Goal: Task Accomplishment & Management: Use online tool/utility

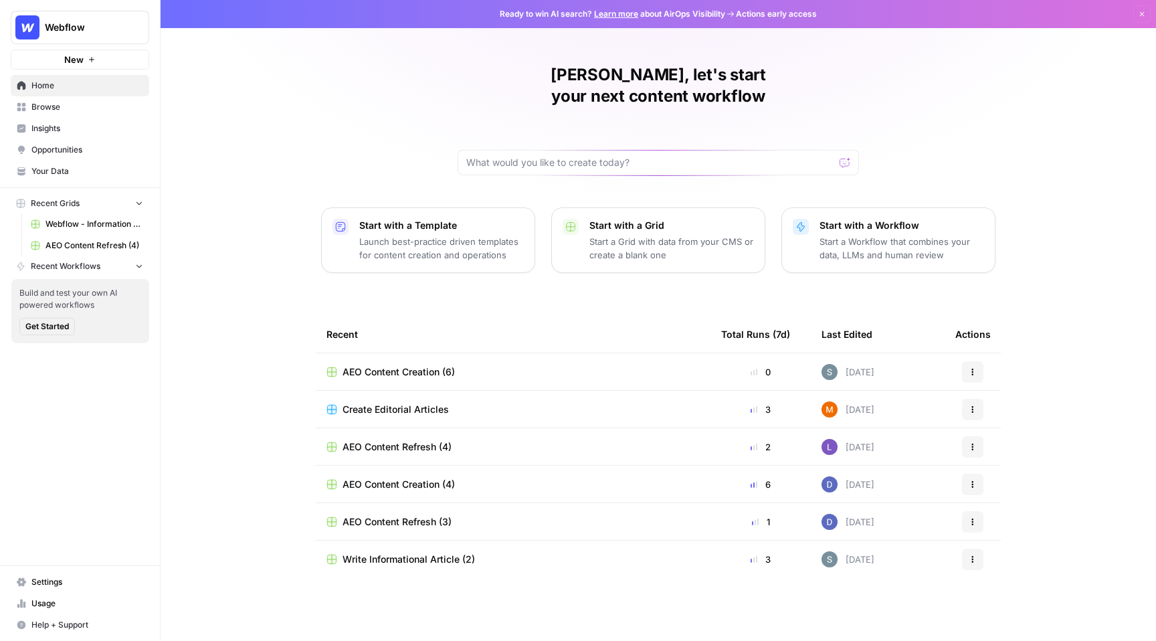
click at [74, 169] on span "Your Data" at bounding box center [87, 171] width 112 height 12
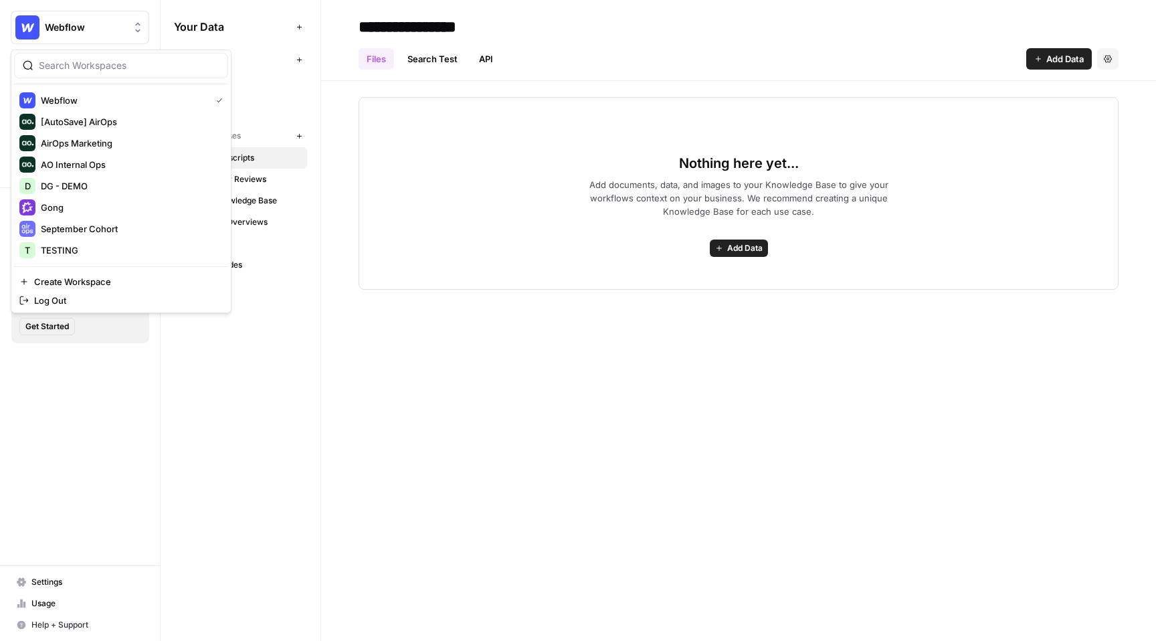
click at [100, 36] on button "Webflow" at bounding box center [80, 27] width 138 height 33
click at [108, 99] on span "Webflow" at bounding box center [123, 100] width 165 height 13
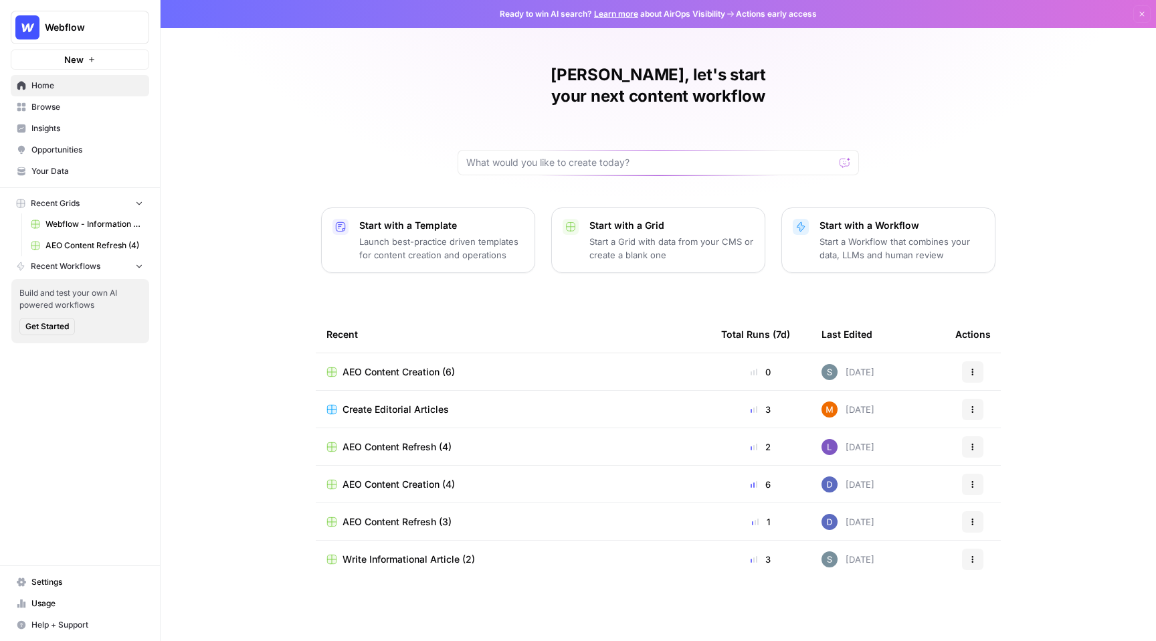
click at [83, 228] on span "Webflow - Information Article -[PERSON_NAME] (Demo)" at bounding box center [94, 224] width 98 height 12
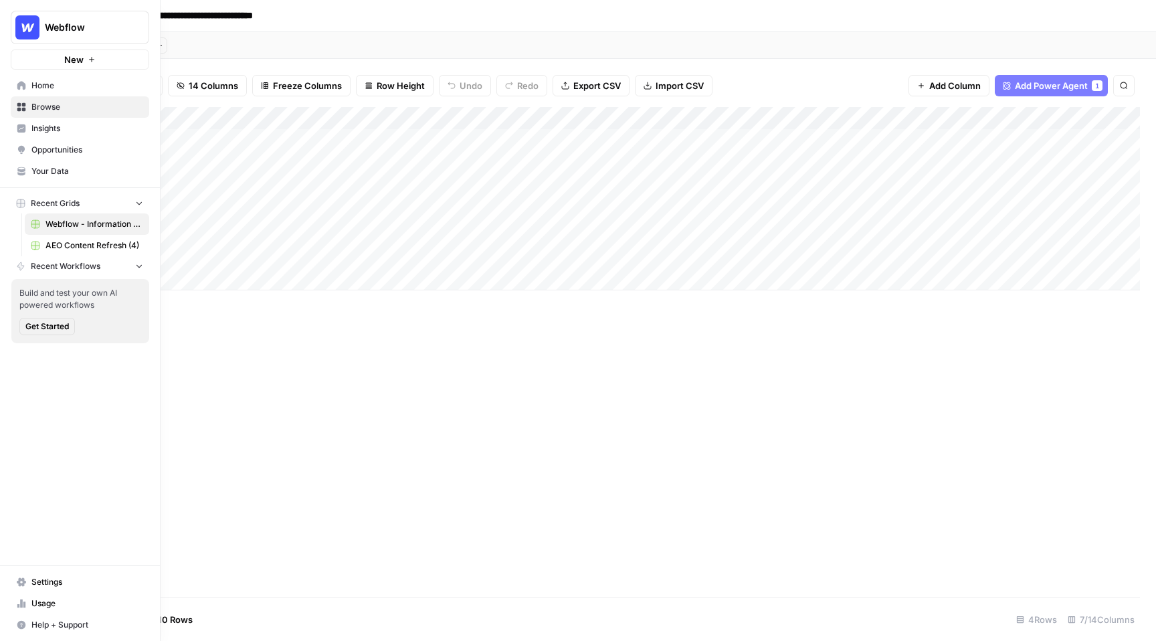
click at [66, 159] on link "Opportunities" at bounding box center [80, 149] width 138 height 21
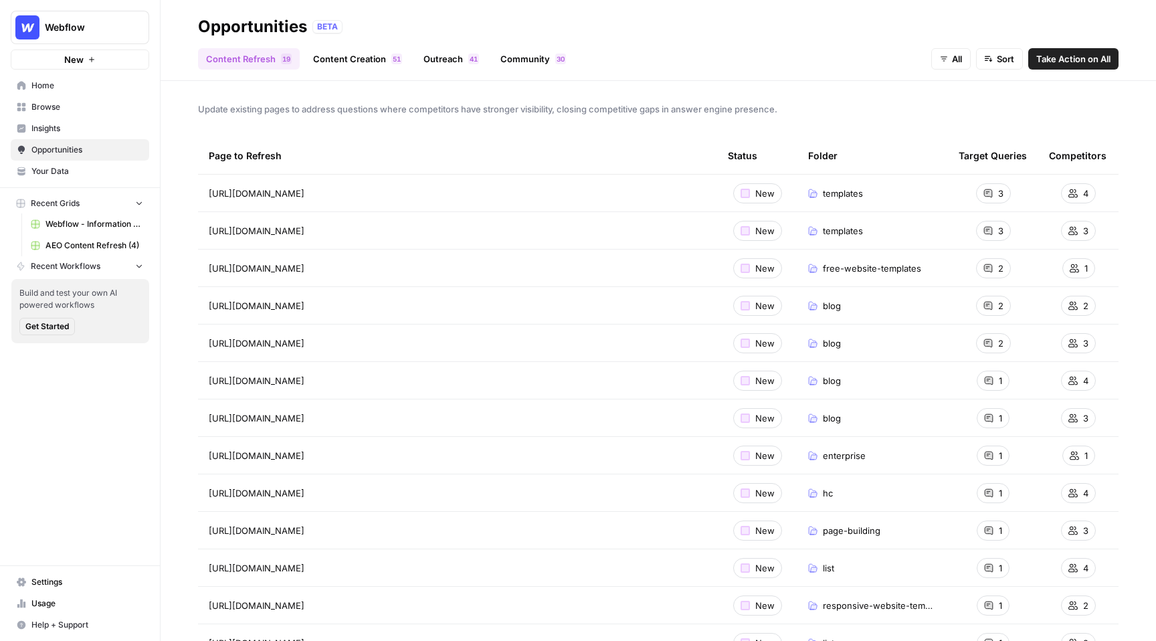
click at [55, 170] on span "Your Data" at bounding box center [87, 171] width 112 height 12
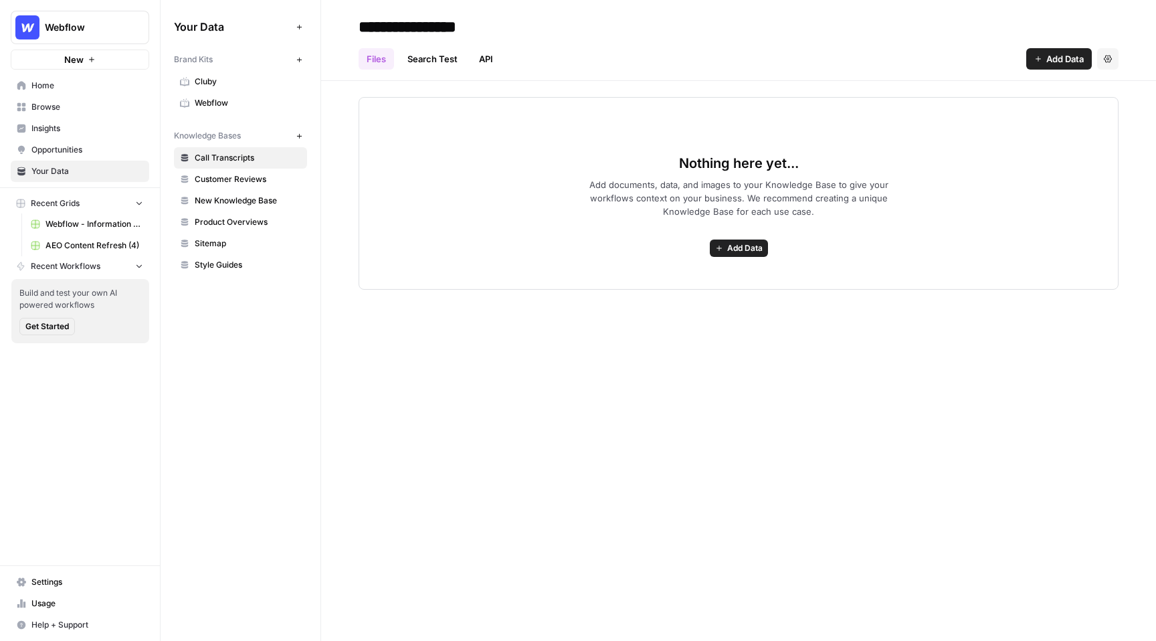
click at [230, 80] on span "Cluby" at bounding box center [248, 82] width 106 height 12
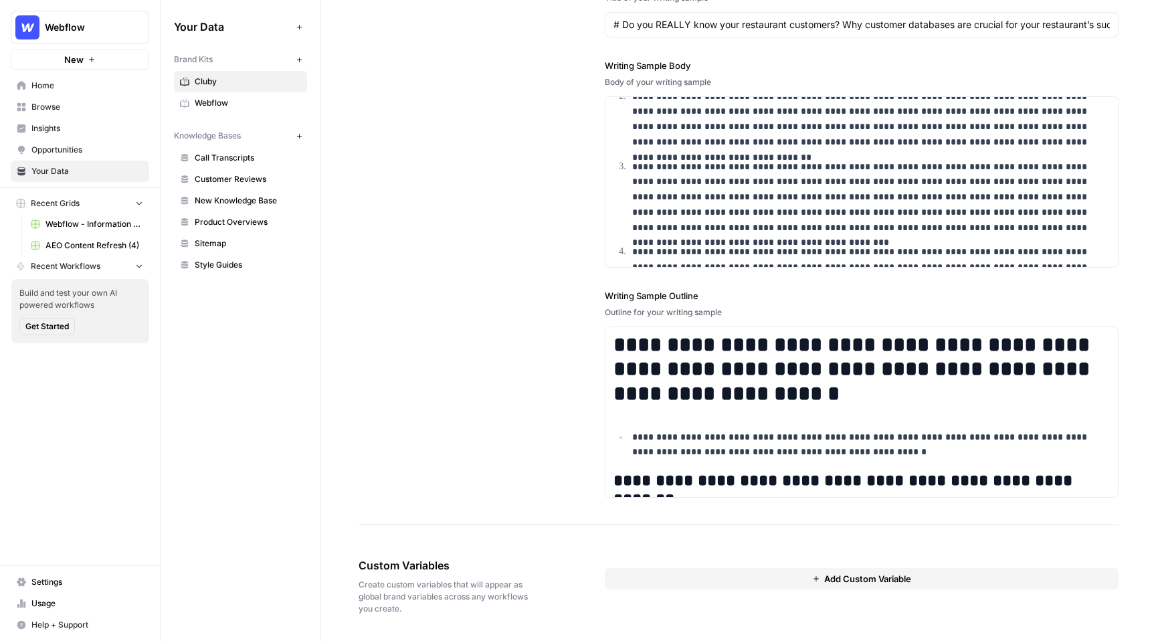
scroll to position [451, 0]
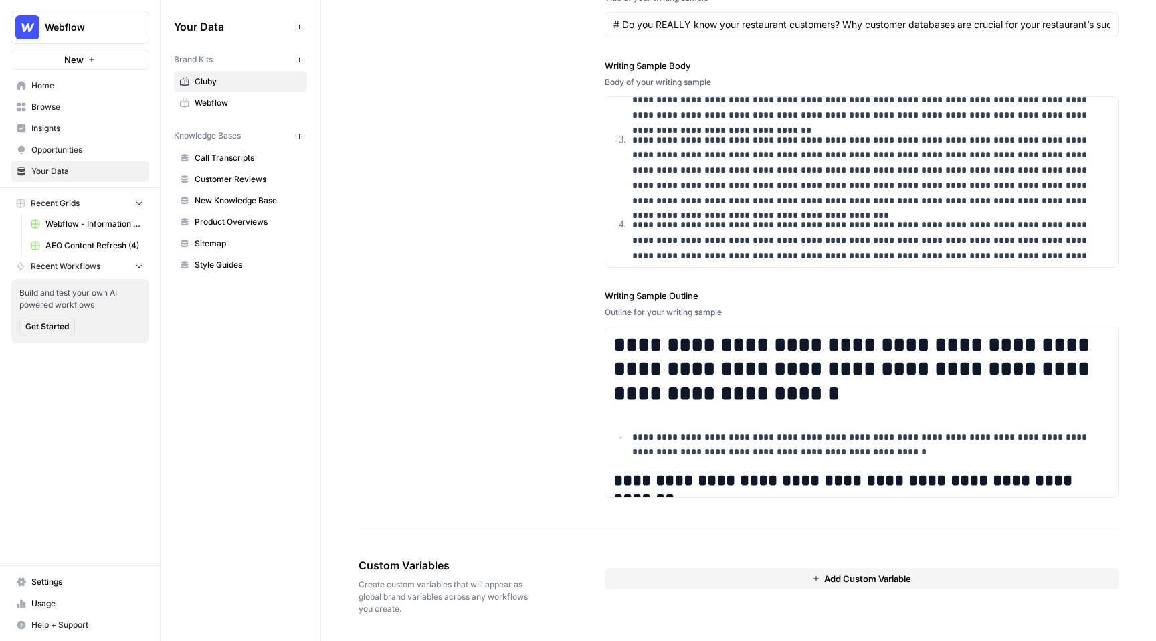
click at [235, 110] on link "Webflow" at bounding box center [240, 102] width 133 height 21
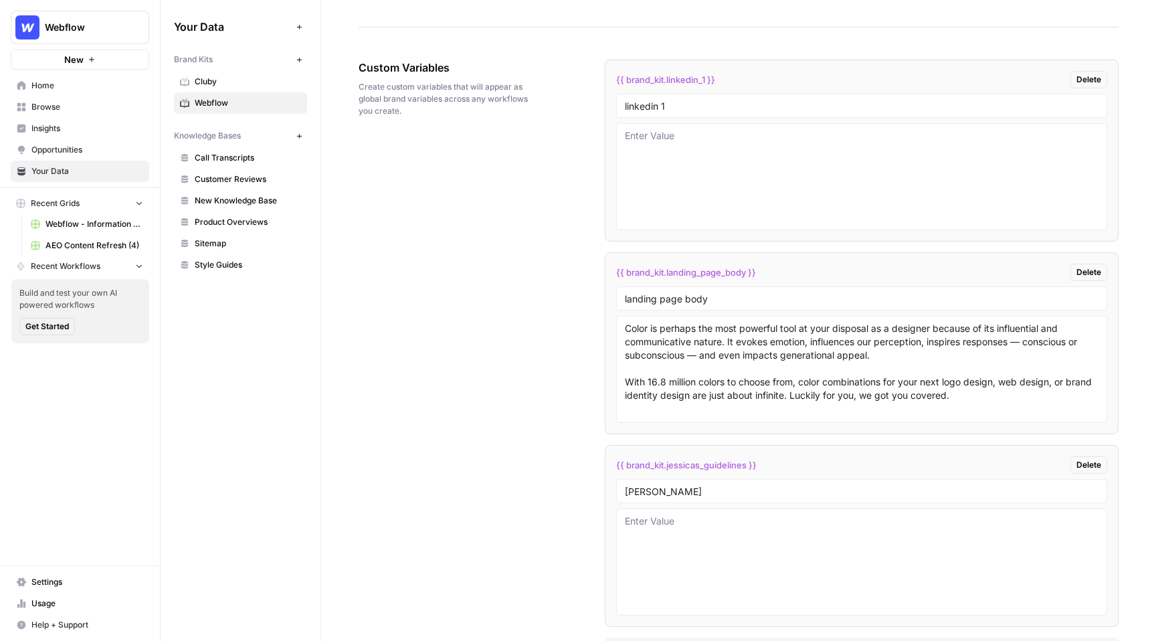
scroll to position [2151, 0]
click at [243, 155] on span "Call Transcripts" at bounding box center [248, 158] width 106 height 12
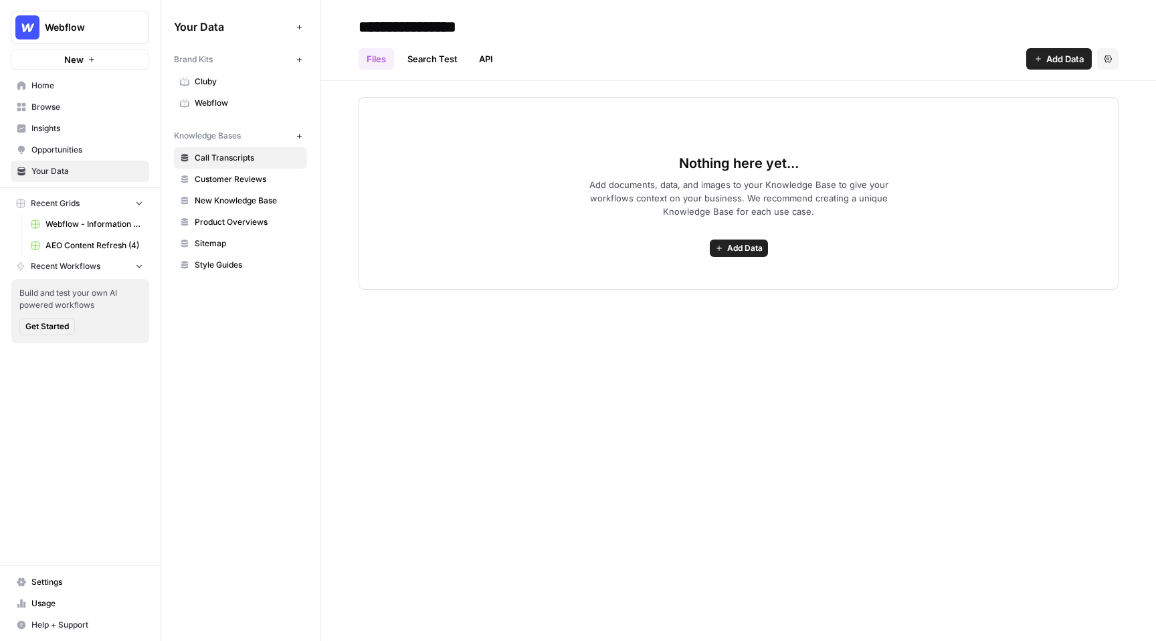
click at [241, 190] on link "New Knowledge Base" at bounding box center [240, 200] width 133 height 21
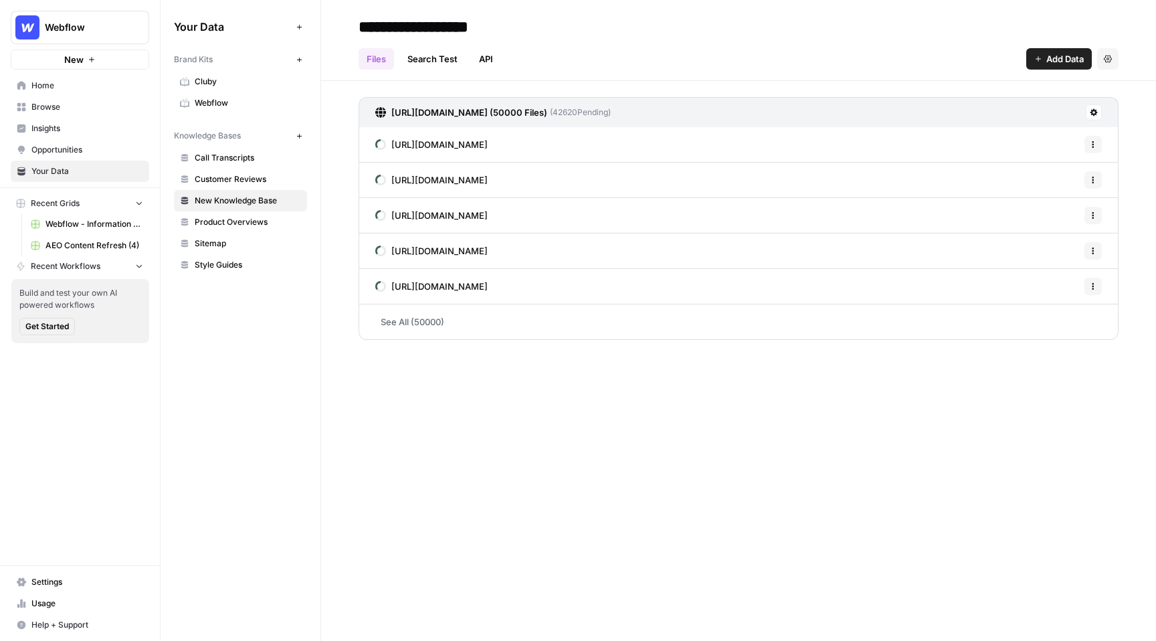
click at [595, 41] on div "Files Search Test API Add Data Settings" at bounding box center [739, 53] width 760 height 32
click at [69, 110] on span "Browse" at bounding box center [87, 107] width 112 height 12
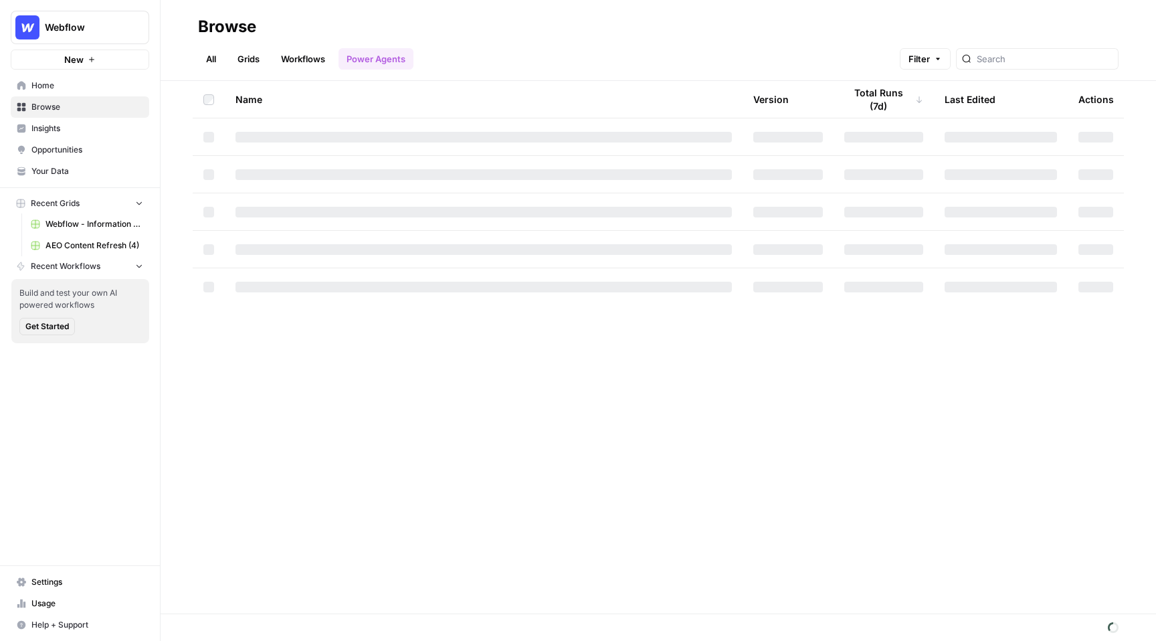
click at [209, 59] on link "All" at bounding box center [211, 58] width 26 height 21
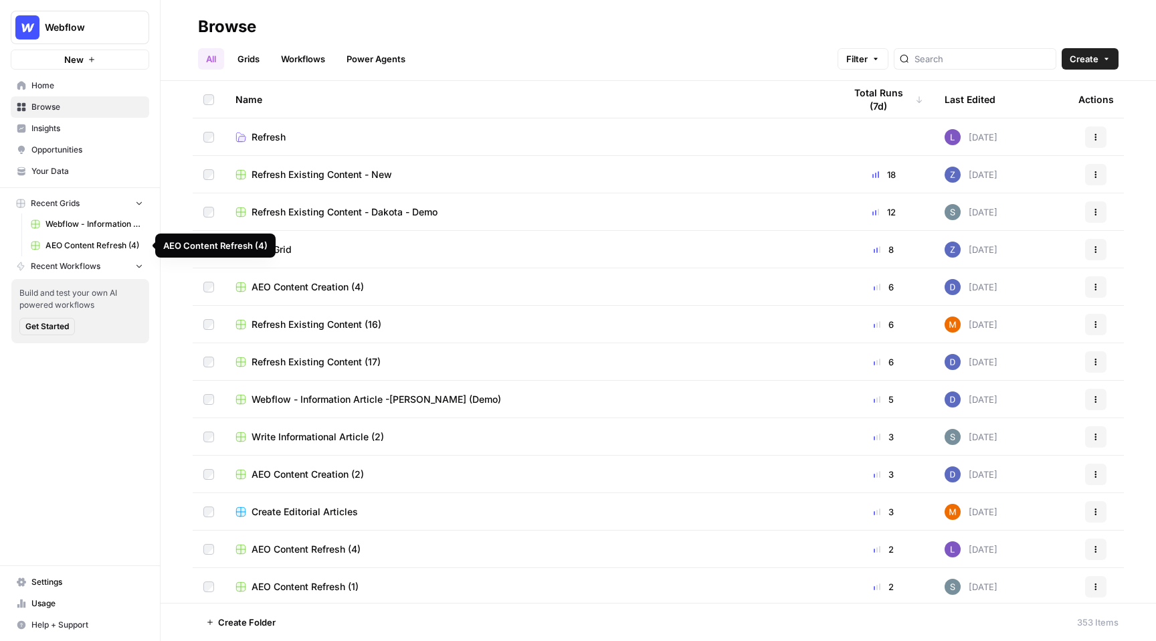
click at [89, 224] on span "Webflow - Information Article -[PERSON_NAME] (Demo)" at bounding box center [94, 224] width 98 height 12
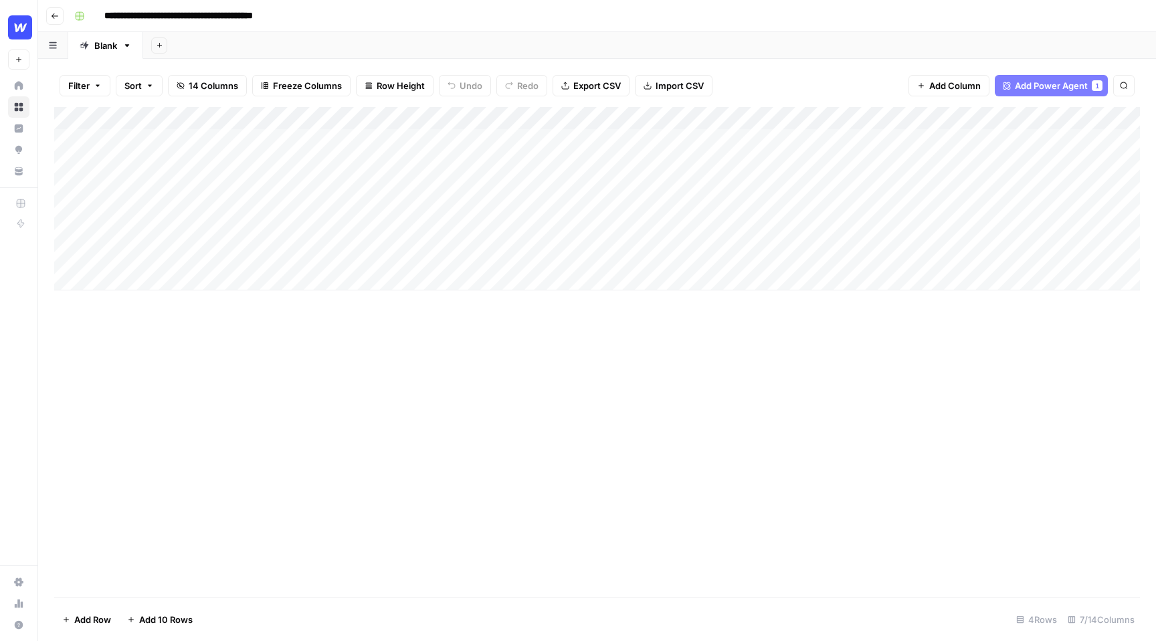
click at [453, 119] on div "Add Column" at bounding box center [597, 198] width 1086 height 183
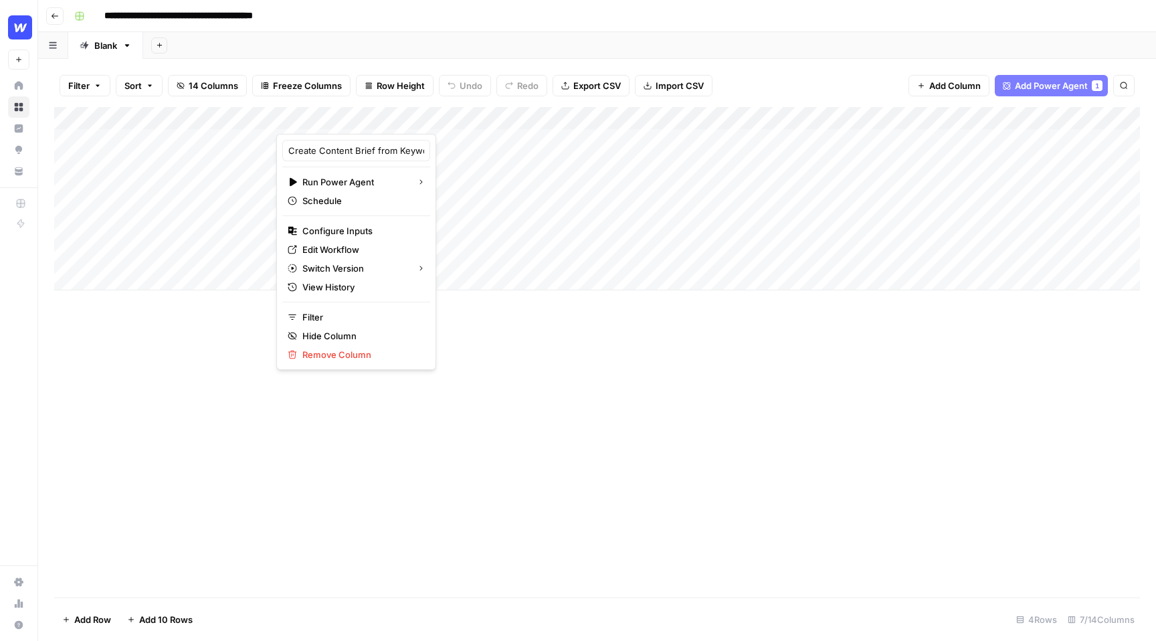
click at [210, 346] on div "Add Column" at bounding box center [597, 352] width 1086 height 490
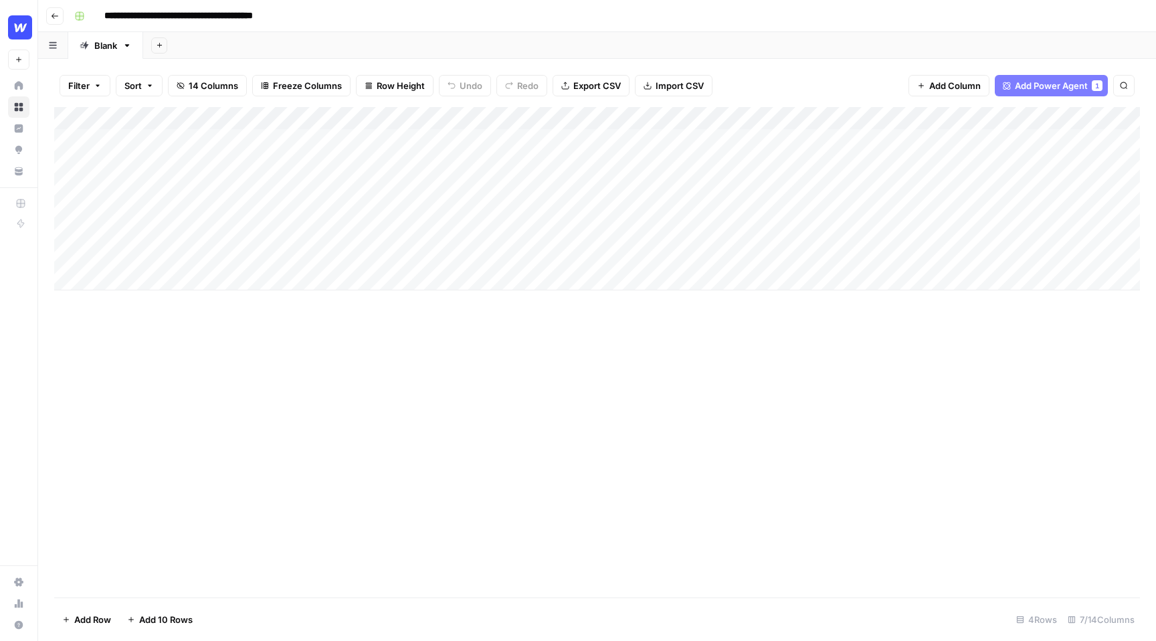
click at [198, 142] on div "Add Column" at bounding box center [597, 198] width 1086 height 183
click at [449, 116] on div "Add Column" at bounding box center [597, 198] width 1086 height 183
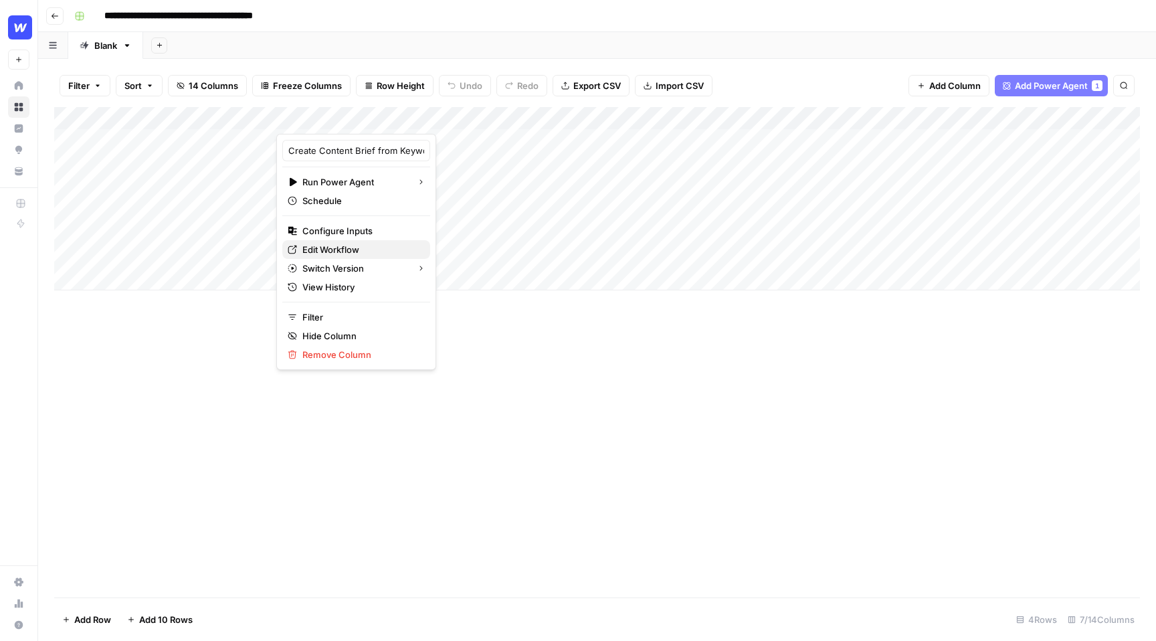
click at [347, 248] on span "Edit Workflow" at bounding box center [360, 249] width 117 height 13
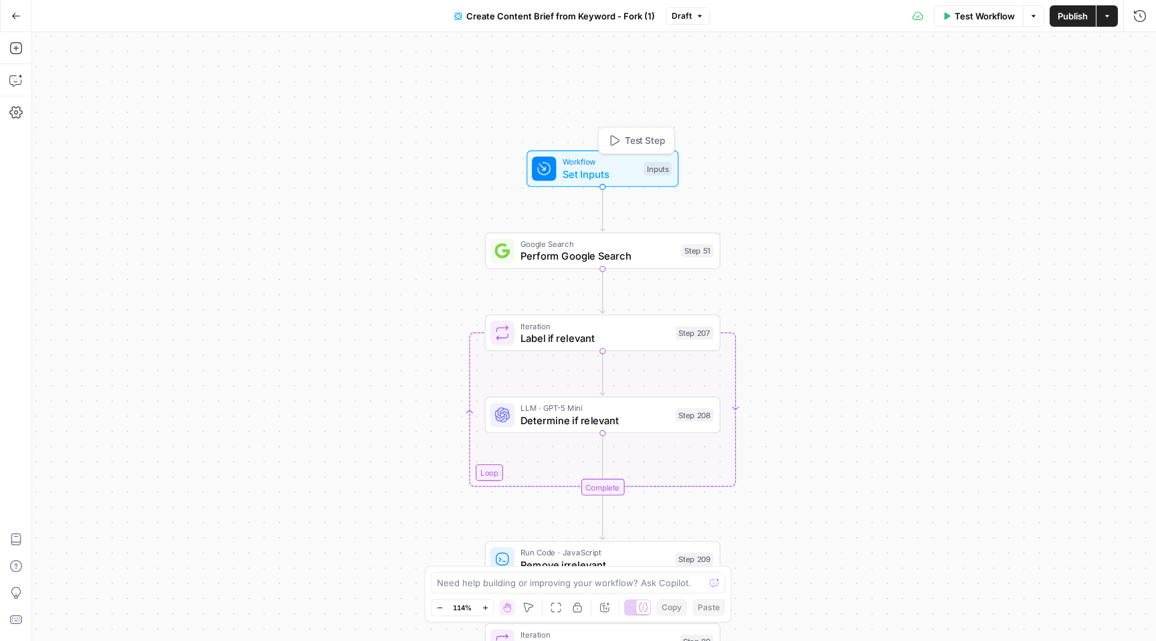
click at [591, 159] on span "Workflow" at bounding box center [600, 162] width 75 height 12
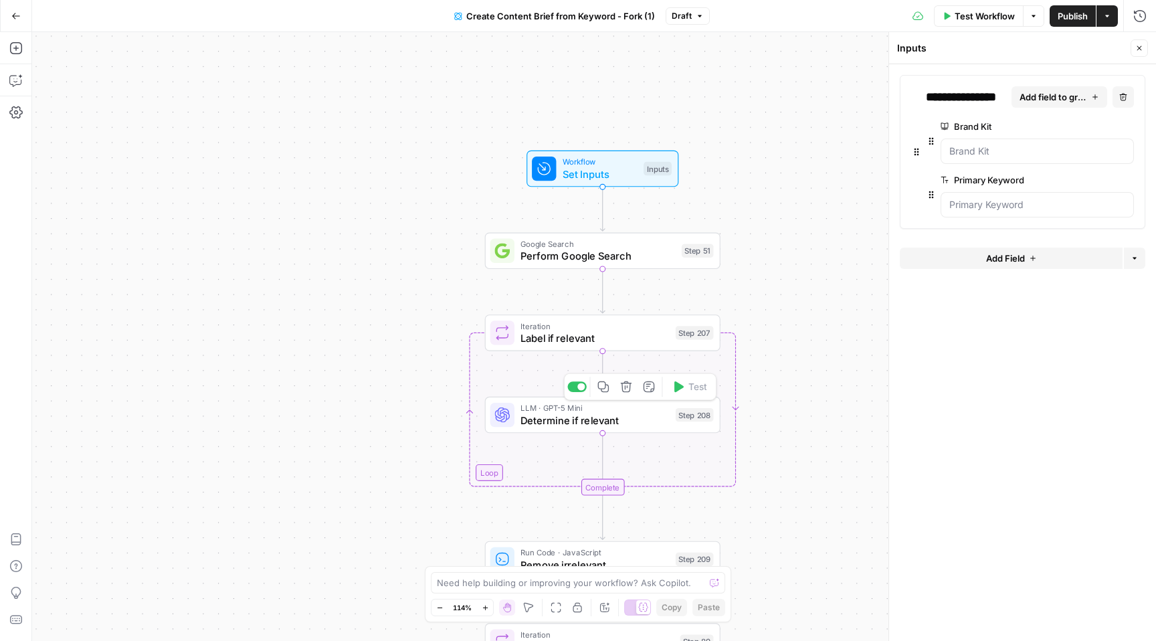
click at [612, 421] on span "Determine if relevant" at bounding box center [594, 420] width 149 height 15
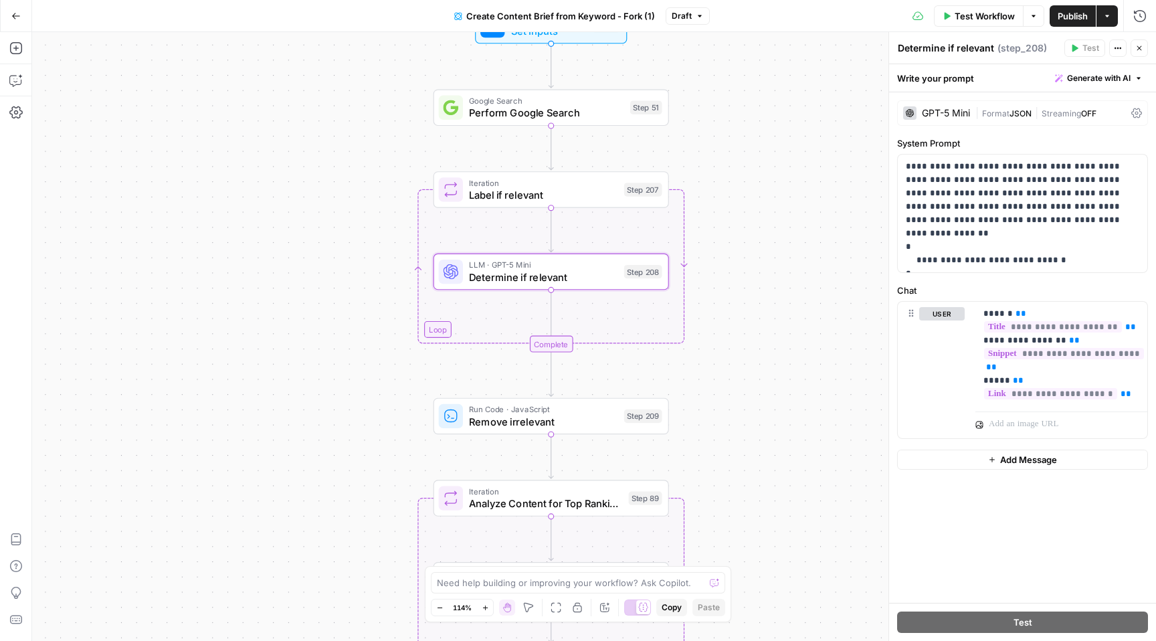
drag, startPoint x: 416, startPoint y: 442, endPoint x: 365, endPoint y: 300, distance: 151.5
click at [365, 299] on div "Workflow Set Inputs Inputs Google Search Perform Google Search Step 51 Loop Ite…" at bounding box center [594, 336] width 1124 height 609
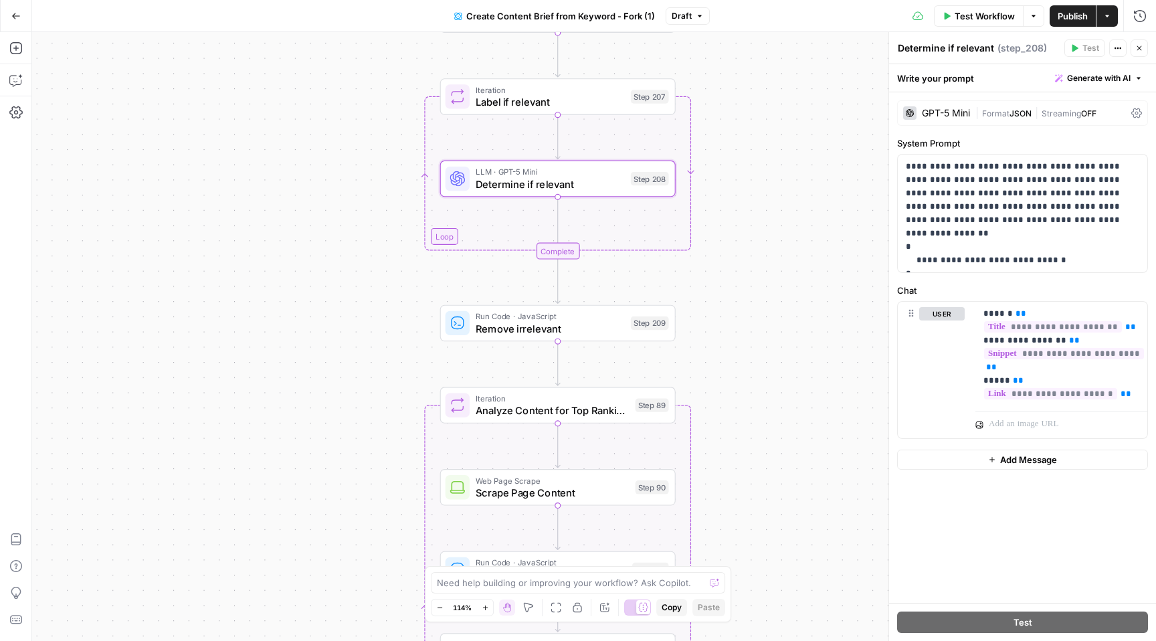
drag, startPoint x: 387, startPoint y: 320, endPoint x: 401, endPoint y: 201, distance: 119.2
click at [401, 201] on div "Workflow Set Inputs Inputs Google Search Perform Google Search Step 51 Loop Ite…" at bounding box center [594, 336] width 1124 height 609
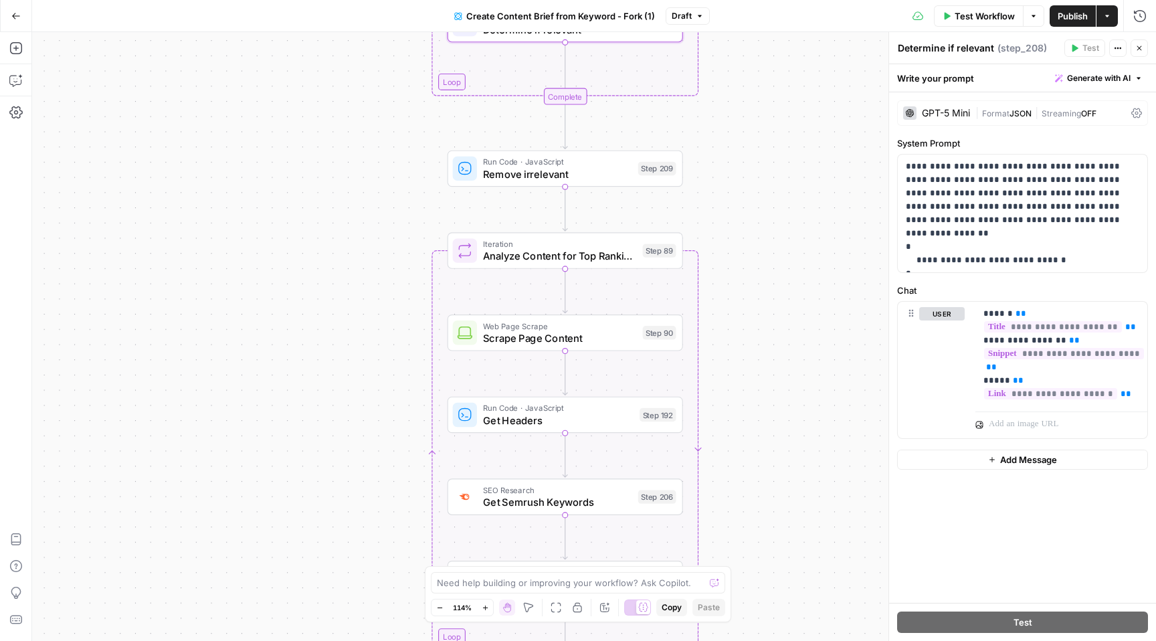
drag, startPoint x: 415, startPoint y: 285, endPoint x: 415, endPoint y: 155, distance: 129.8
click at [415, 155] on div "Workflow Set Inputs Inputs Google Search Perform Google Search Step 51 Loop Ite…" at bounding box center [594, 336] width 1124 height 609
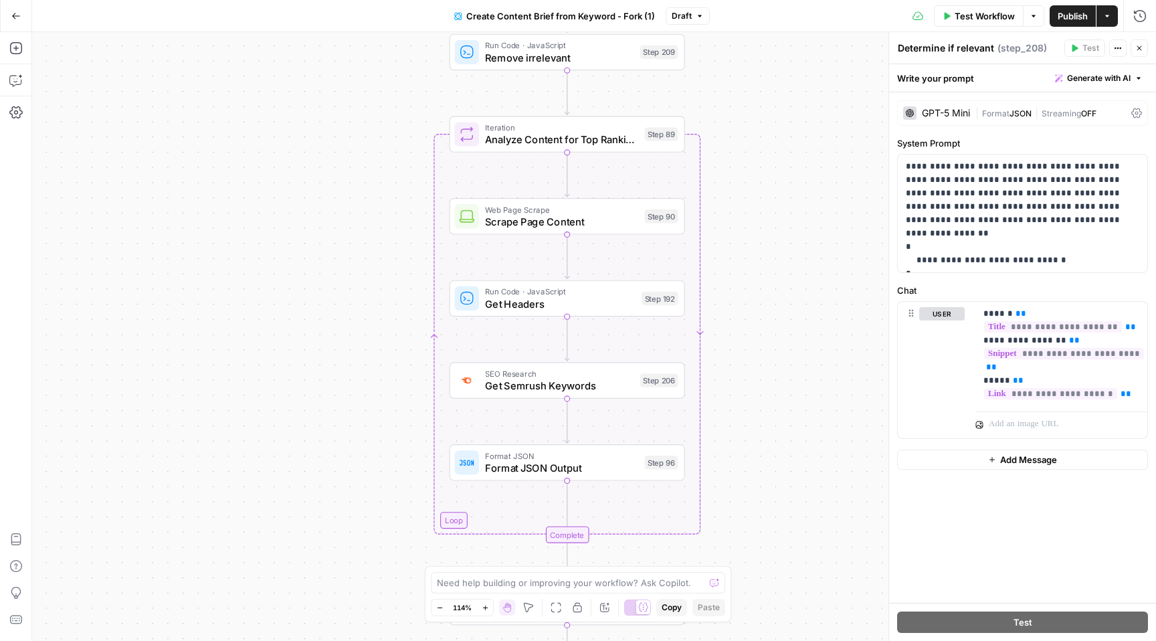
drag, startPoint x: 402, startPoint y: 259, endPoint x: 403, endPoint y: 143, distance: 115.7
click at [403, 143] on div "Workflow Set Inputs Inputs Google Search Perform Google Search Step 51 Loop Ite…" at bounding box center [594, 336] width 1124 height 609
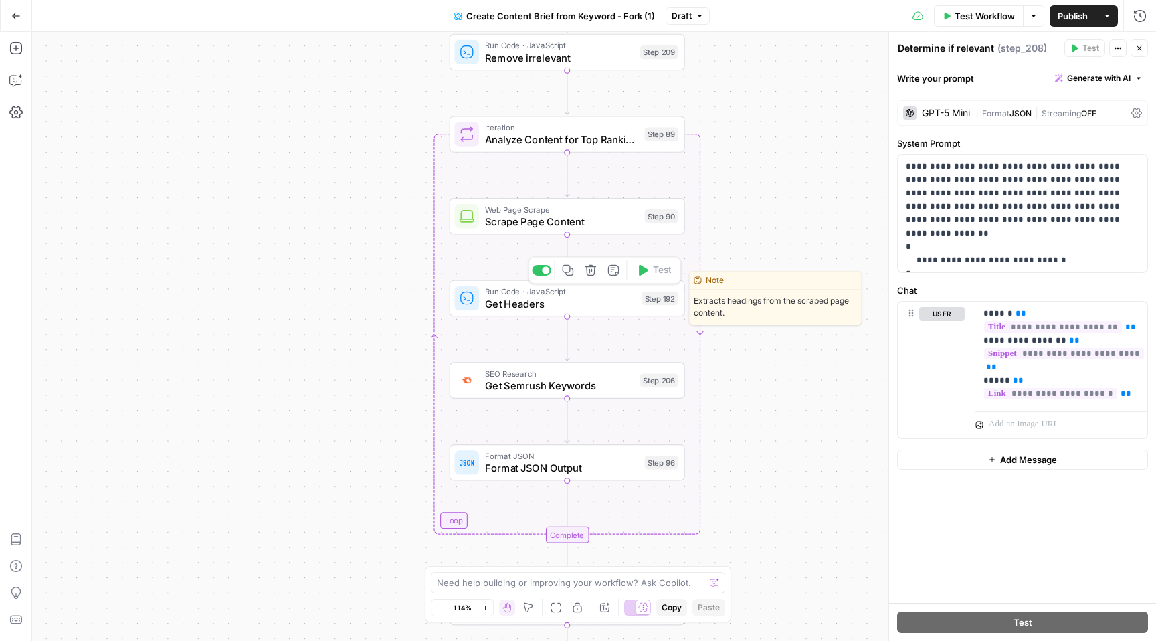
click at [589, 307] on span "Get Headers" at bounding box center [560, 303] width 150 height 15
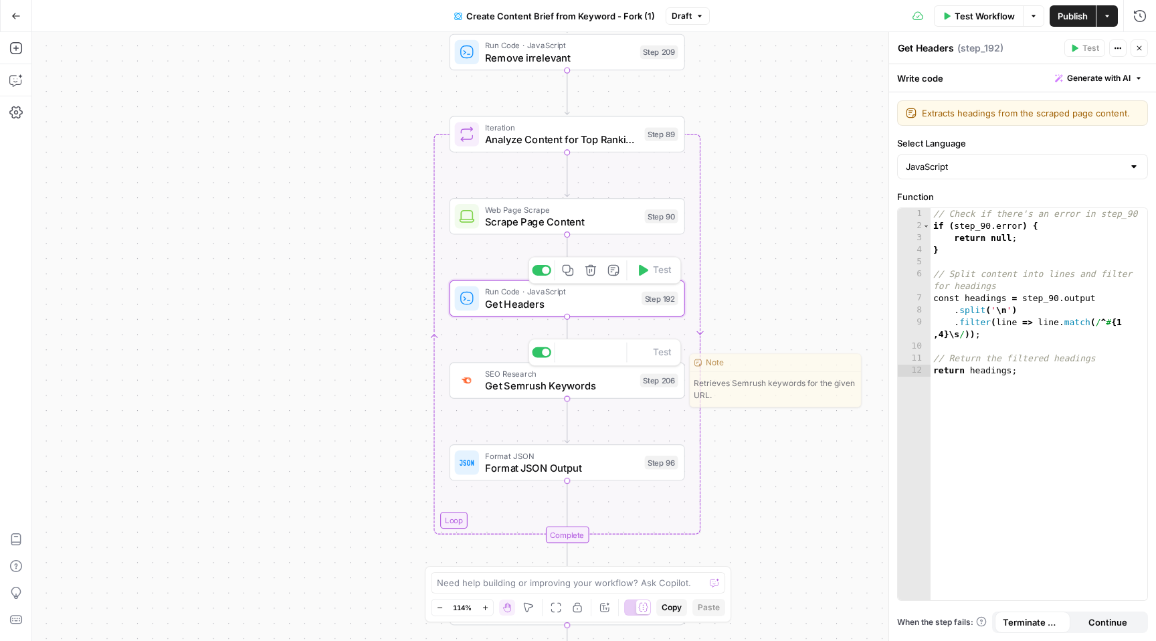
click at [585, 389] on span "Get Semrush Keywords" at bounding box center [559, 385] width 149 height 15
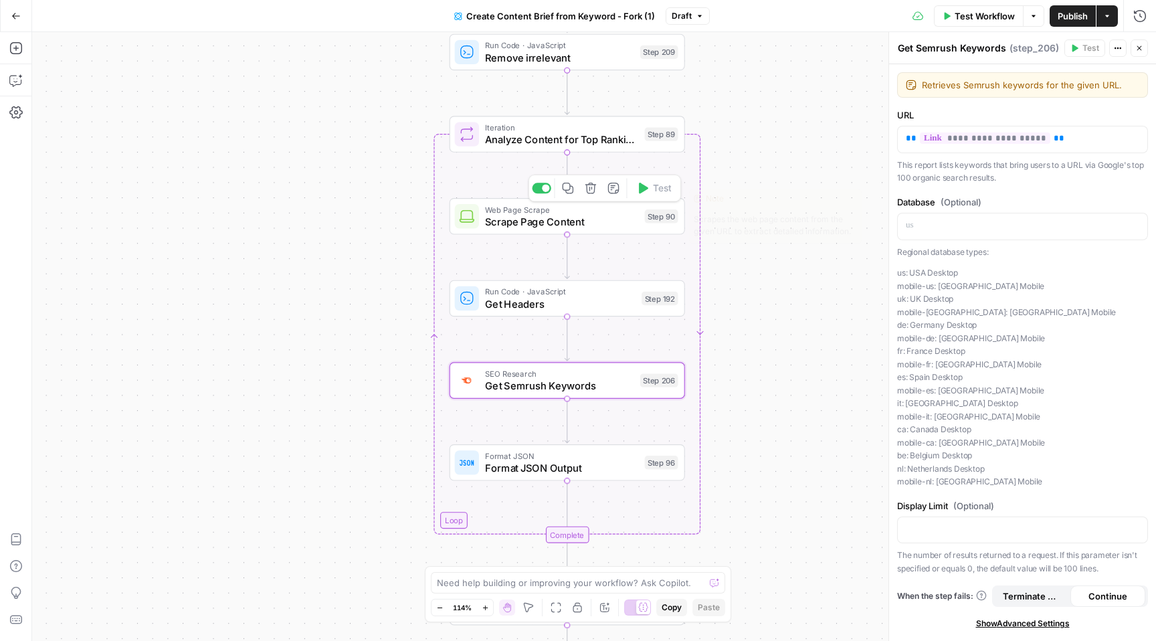
click at [595, 223] on span "Scrape Page Content" at bounding box center [561, 221] width 153 height 15
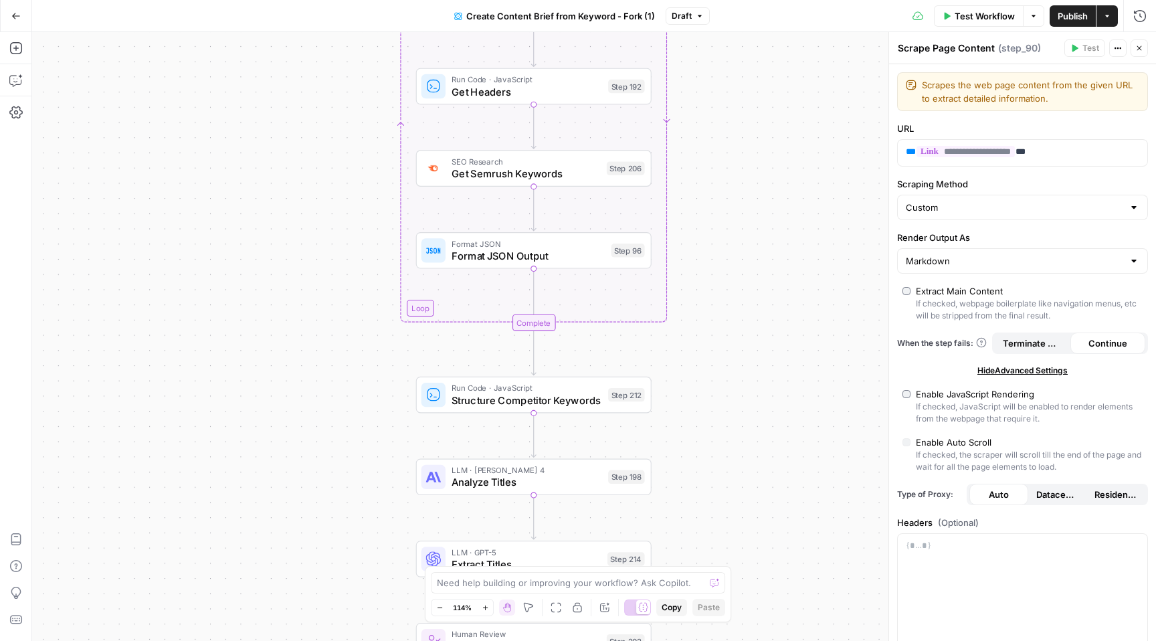
drag, startPoint x: 370, startPoint y: 427, endPoint x: 336, endPoint y: 215, distance: 214.7
click at [336, 215] on div "Workflow Set Inputs Inputs Google Search Perform Google Search Step 51 Loop Ite…" at bounding box center [594, 336] width 1124 height 609
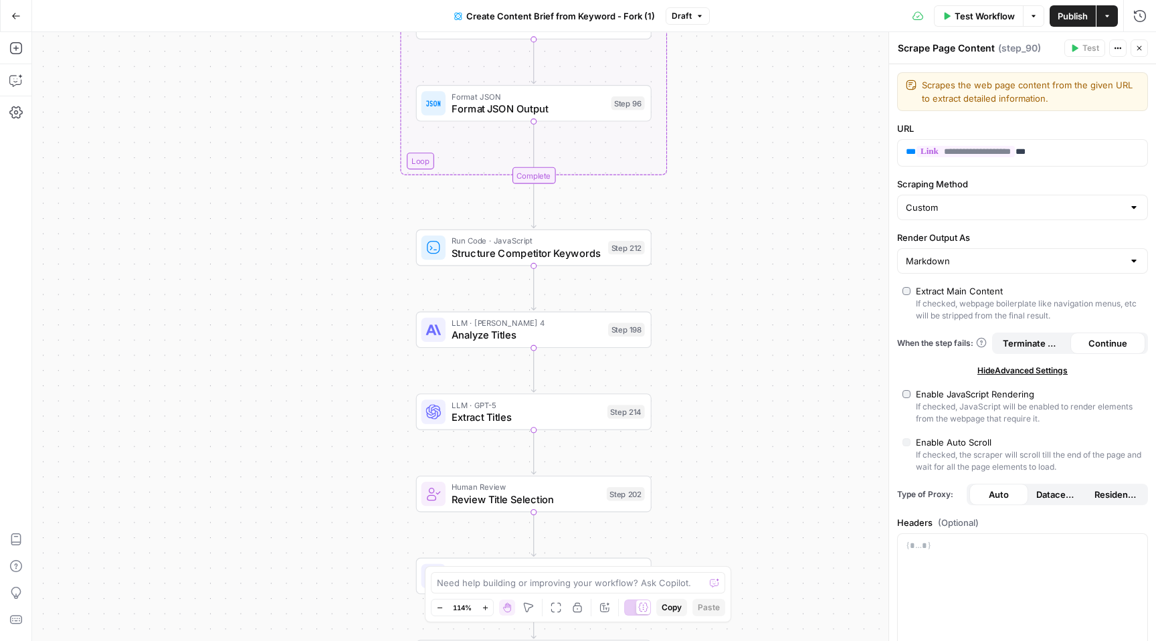
drag, startPoint x: 375, startPoint y: 409, endPoint x: 375, endPoint y: 258, distance: 151.2
click at [375, 258] on div "Workflow Set Inputs Inputs Google Search Perform Google Search Step 51 Loop Ite…" at bounding box center [594, 336] width 1124 height 609
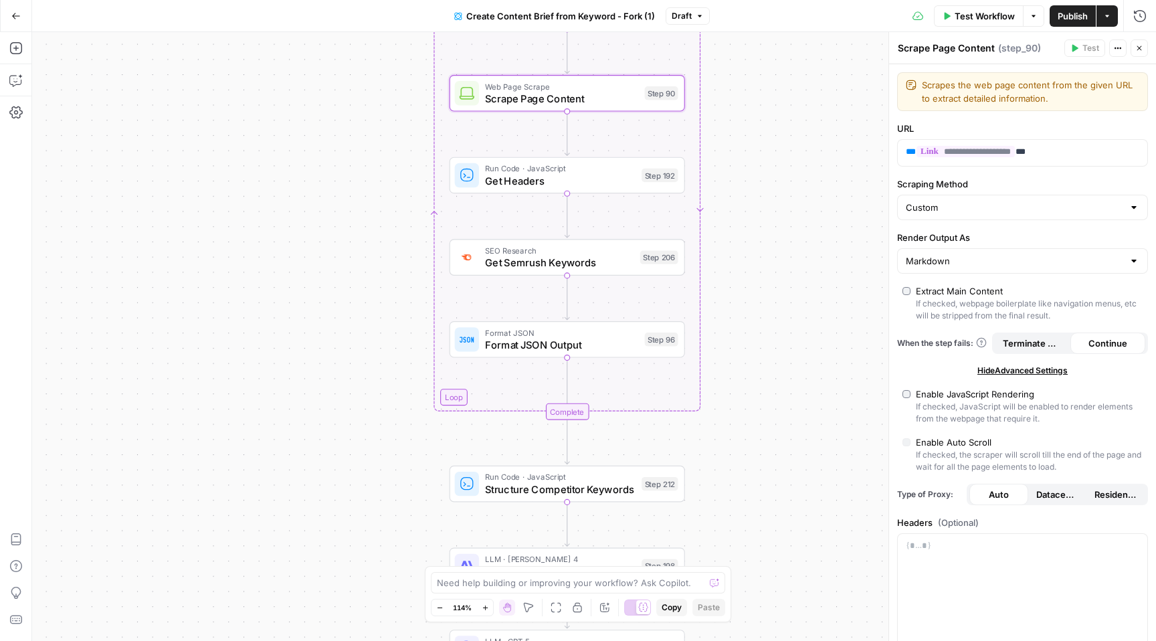
drag, startPoint x: 375, startPoint y: 257, endPoint x: 409, endPoint y: 498, distance: 243.1
click at [409, 498] on div "Workflow Set Inputs Inputs Google Search Perform Google Search Step 51 Loop Ite…" at bounding box center [594, 336] width 1124 height 609
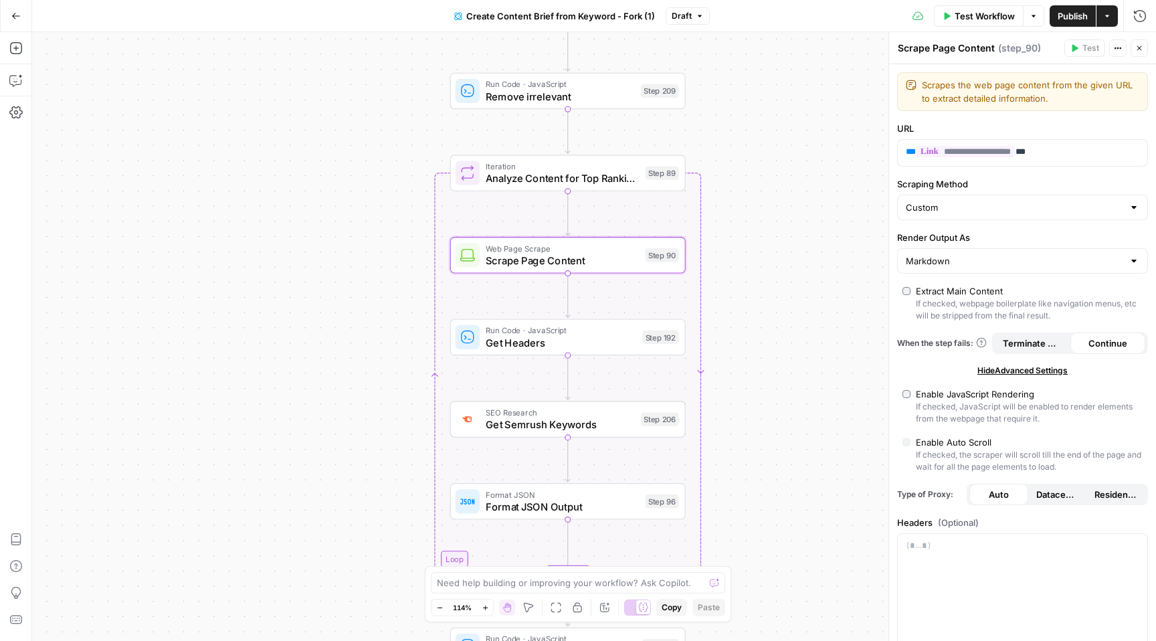
drag, startPoint x: 416, startPoint y: 186, endPoint x: 415, endPoint y: 351, distance: 165.2
click at [417, 353] on div "Workflow Set Inputs Inputs Google Search Perform Google Search Step 51 Loop Ite…" at bounding box center [594, 336] width 1124 height 609
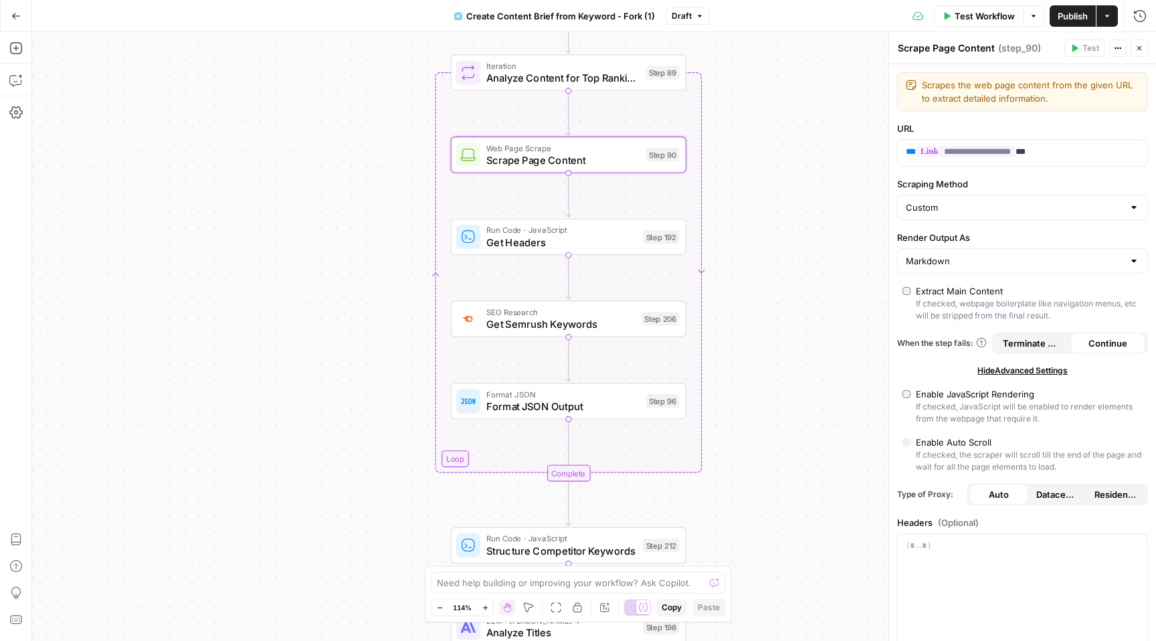
drag, startPoint x: 363, startPoint y: 361, endPoint x: 363, endPoint y: 254, distance: 106.4
click at [363, 254] on div "Workflow Set Inputs Inputs Google Search Perform Google Search Step 51 Loop Ite…" at bounding box center [594, 336] width 1124 height 609
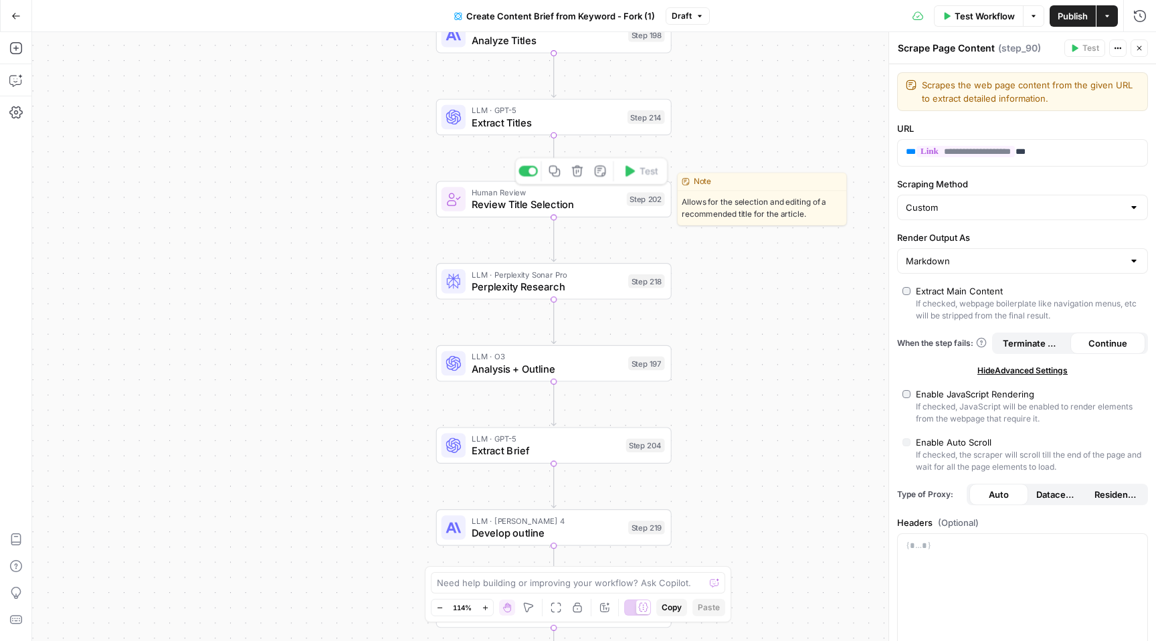
click at [541, 185] on div "Human Review Review Title Selection Step 202 Copy step Delete step Edit Note Te…" at bounding box center [553, 199] width 235 height 37
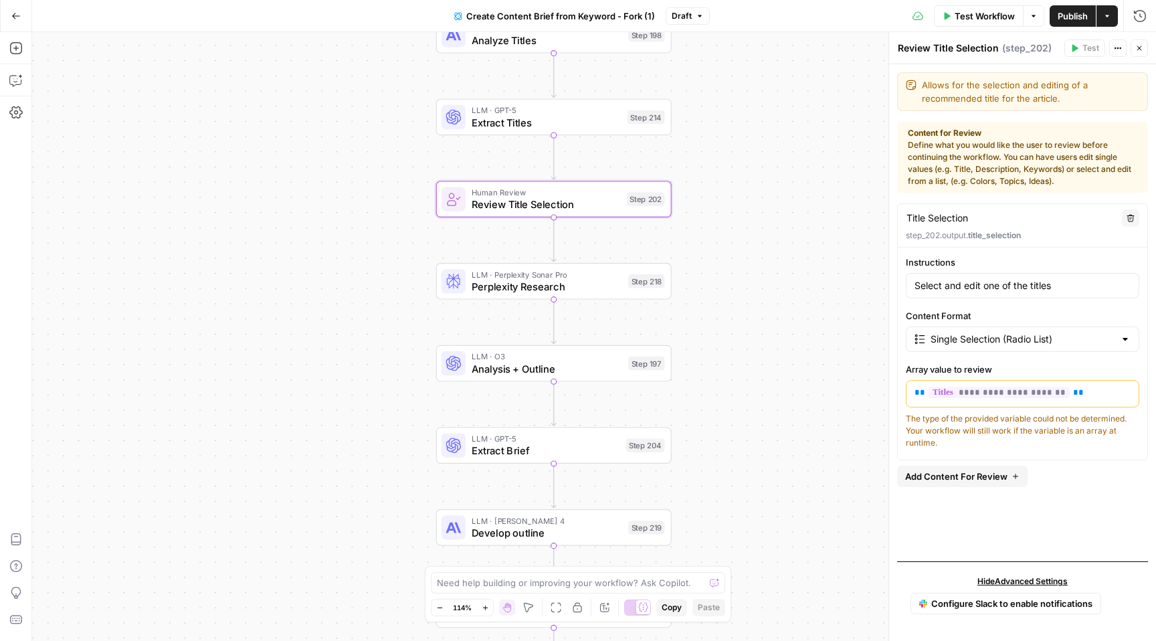
click at [1037, 11] on button "Options" at bounding box center [1033, 15] width 21 height 21
click at [1112, 17] on button "Actions" at bounding box center [1106, 15] width 21 height 21
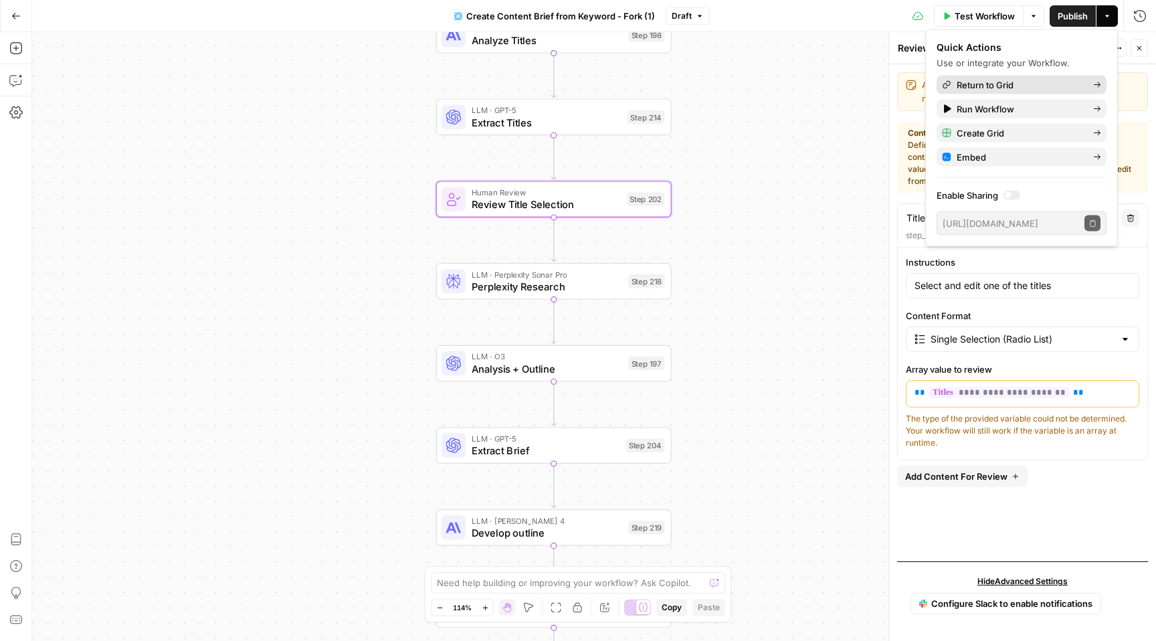
click at [1018, 82] on span "Return to Grid" at bounding box center [1019, 84] width 126 height 13
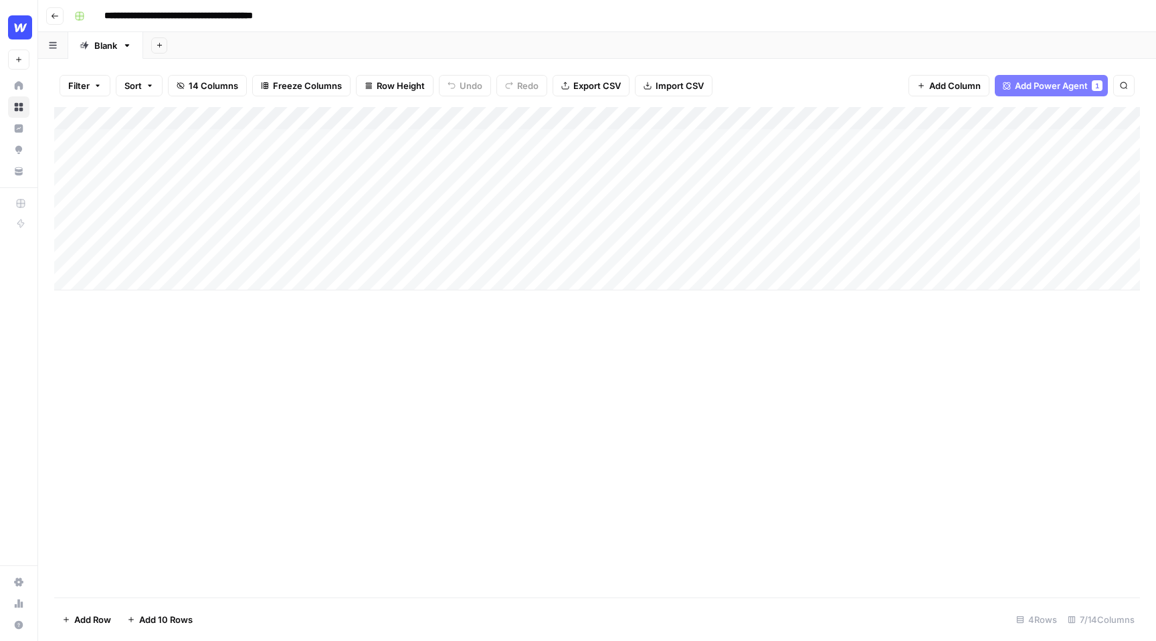
click at [401, 142] on div "Add Column" at bounding box center [597, 198] width 1086 height 183
click at [447, 140] on div "Add Column" at bounding box center [597, 198] width 1086 height 183
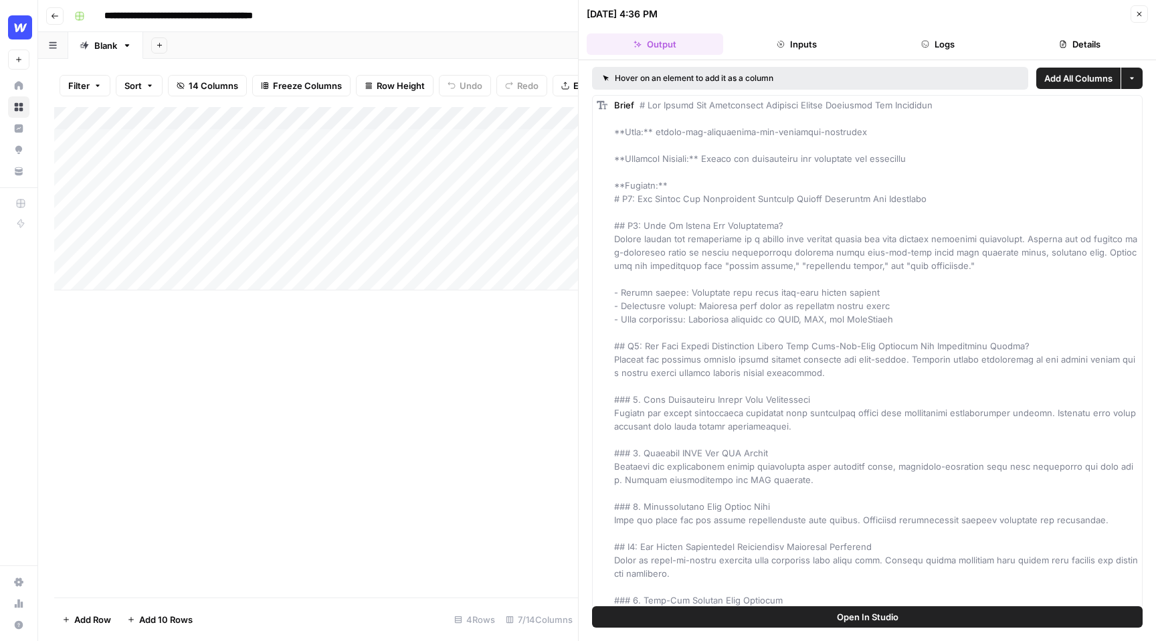
click at [1139, 11] on icon "button" at bounding box center [1139, 14] width 8 height 8
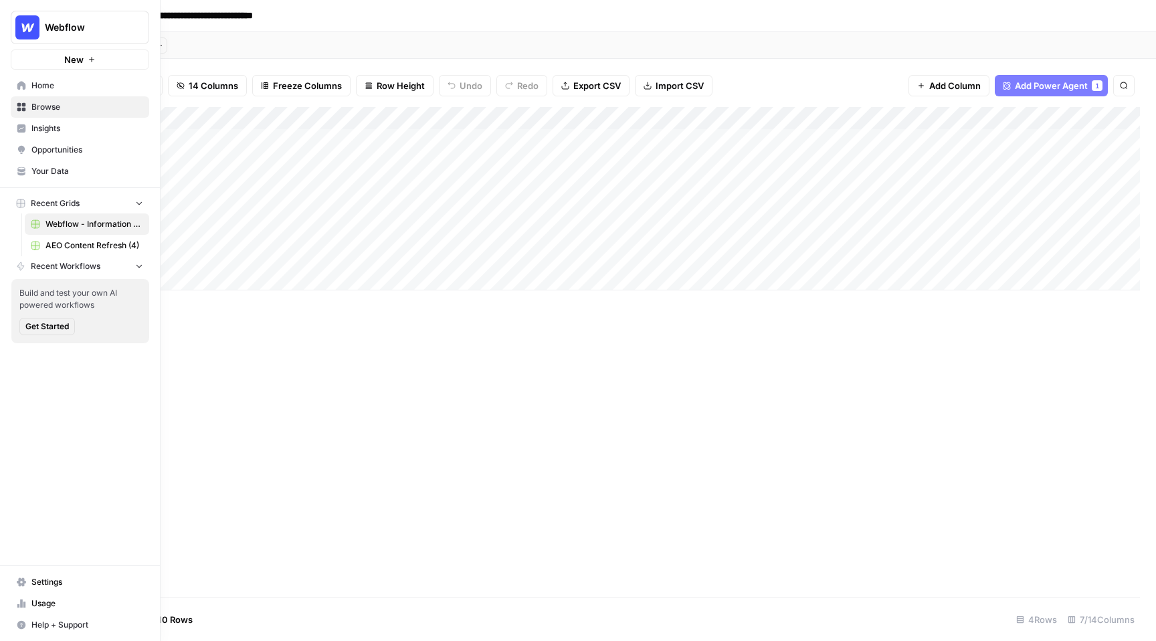
click at [73, 196] on button "Recent Grids" at bounding box center [80, 203] width 138 height 20
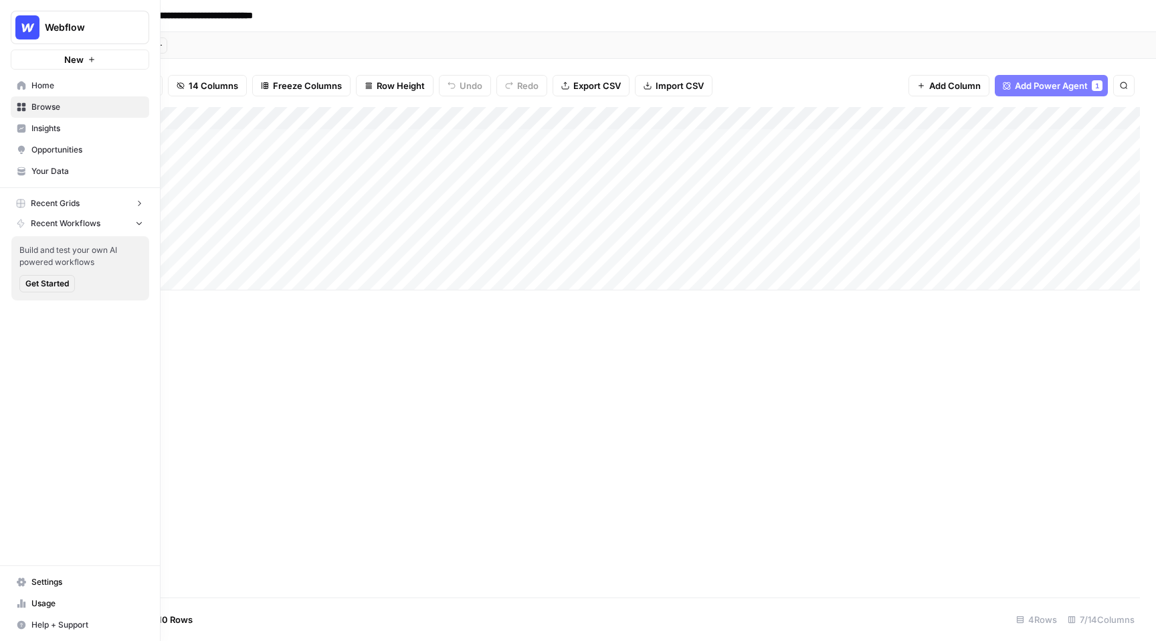
click at [73, 199] on span "Recent Grids" at bounding box center [55, 203] width 49 height 12
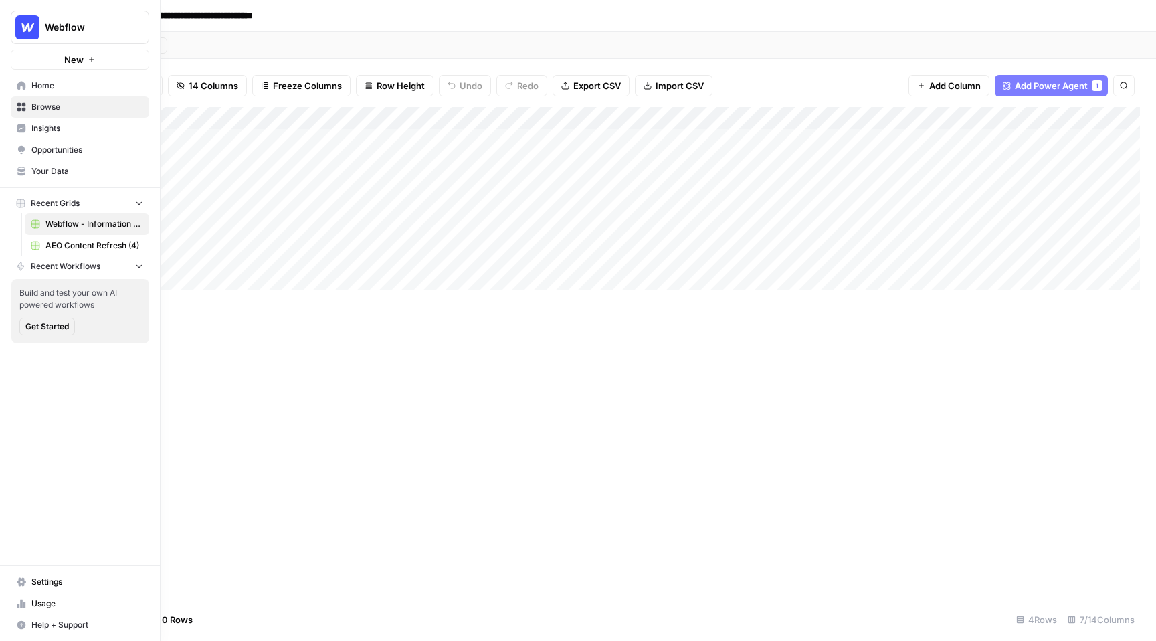
click at [68, 108] on span "Browse" at bounding box center [87, 107] width 112 height 12
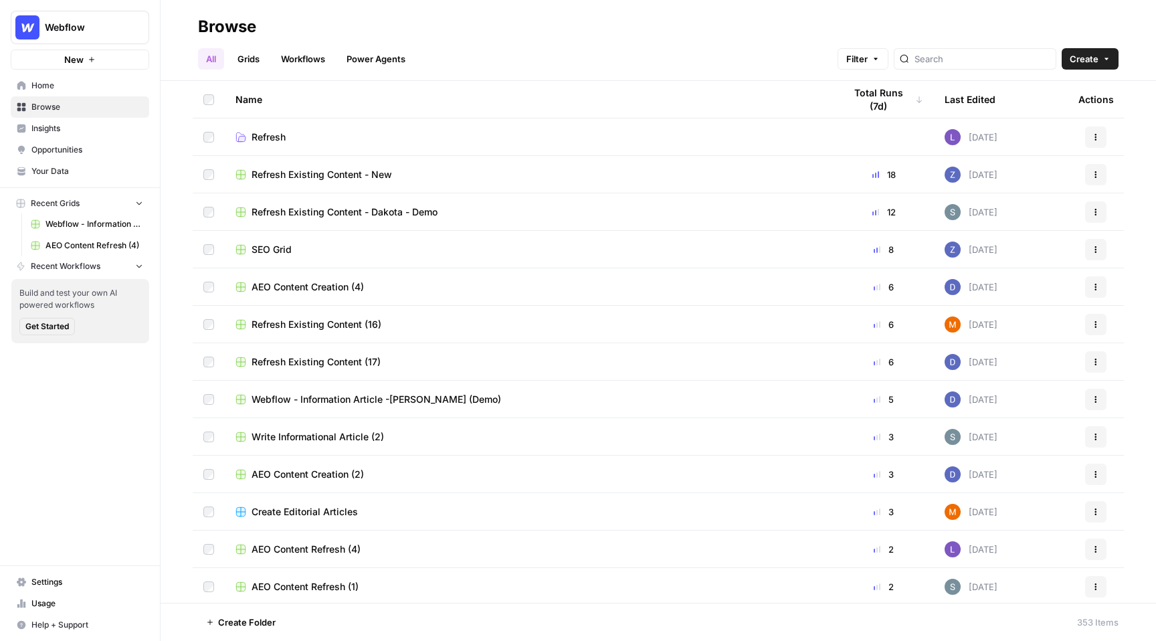
click at [295, 53] on link "Workflows" at bounding box center [303, 58] width 60 height 21
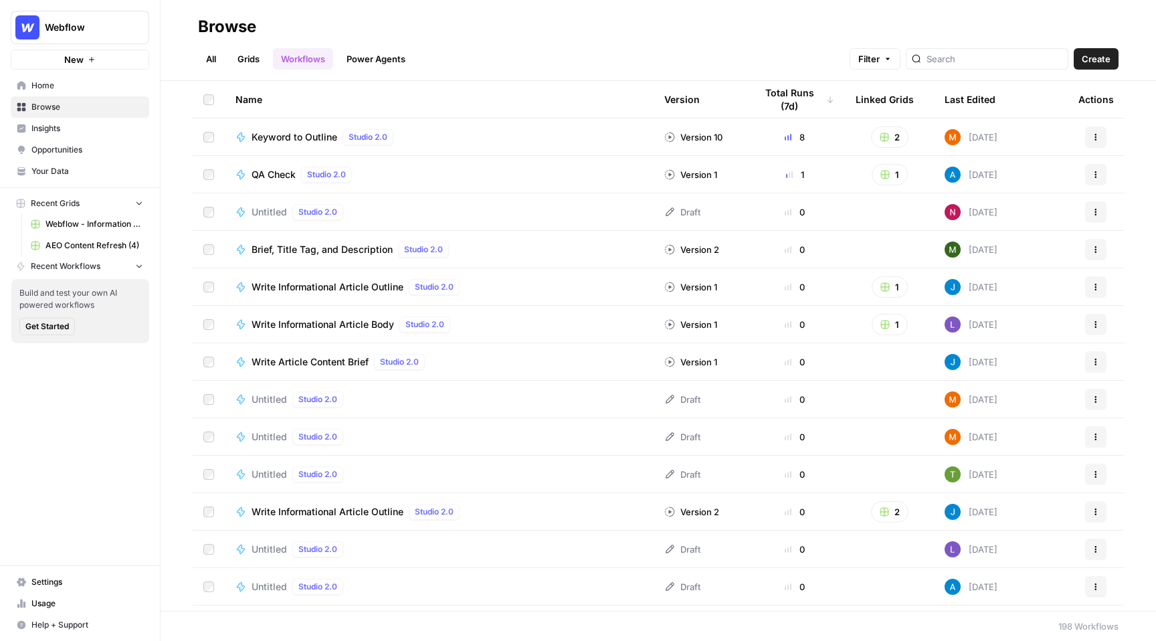
click at [260, 59] on link "Grids" at bounding box center [248, 58] width 38 height 21
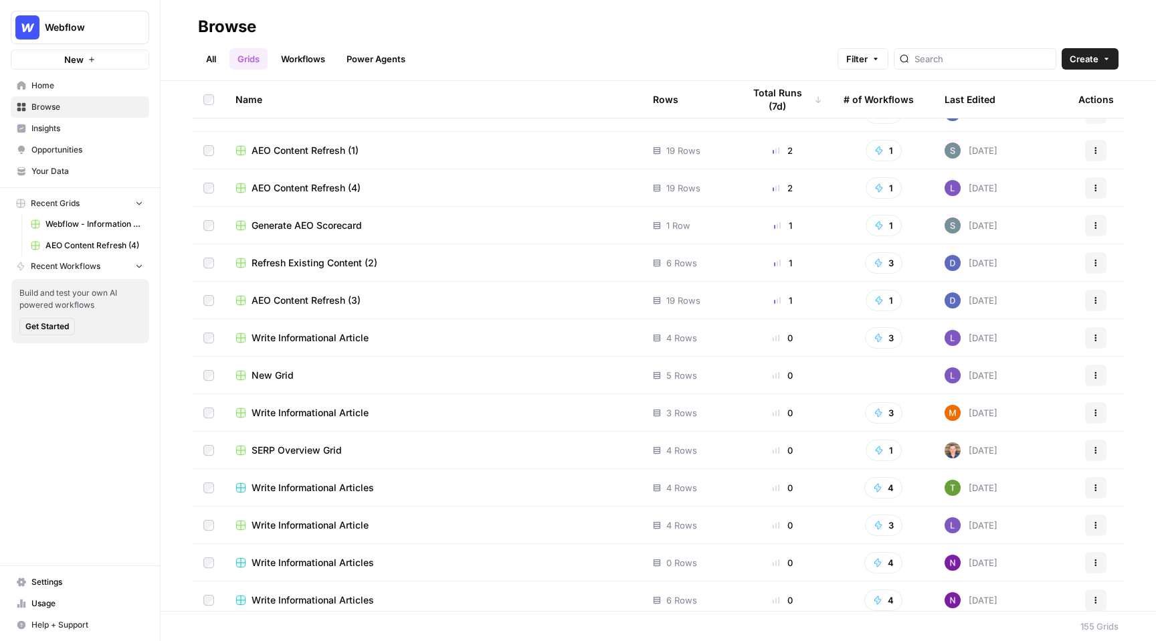
scroll to position [358, 0]
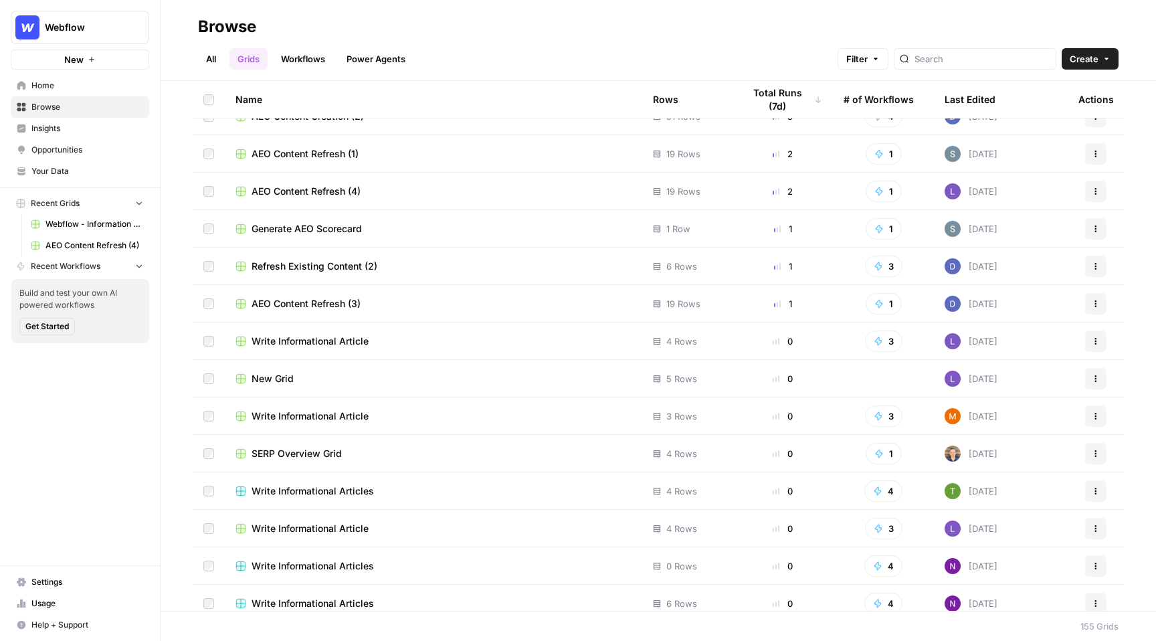
click at [356, 412] on span "Write Informational Article" at bounding box center [309, 415] width 117 height 13
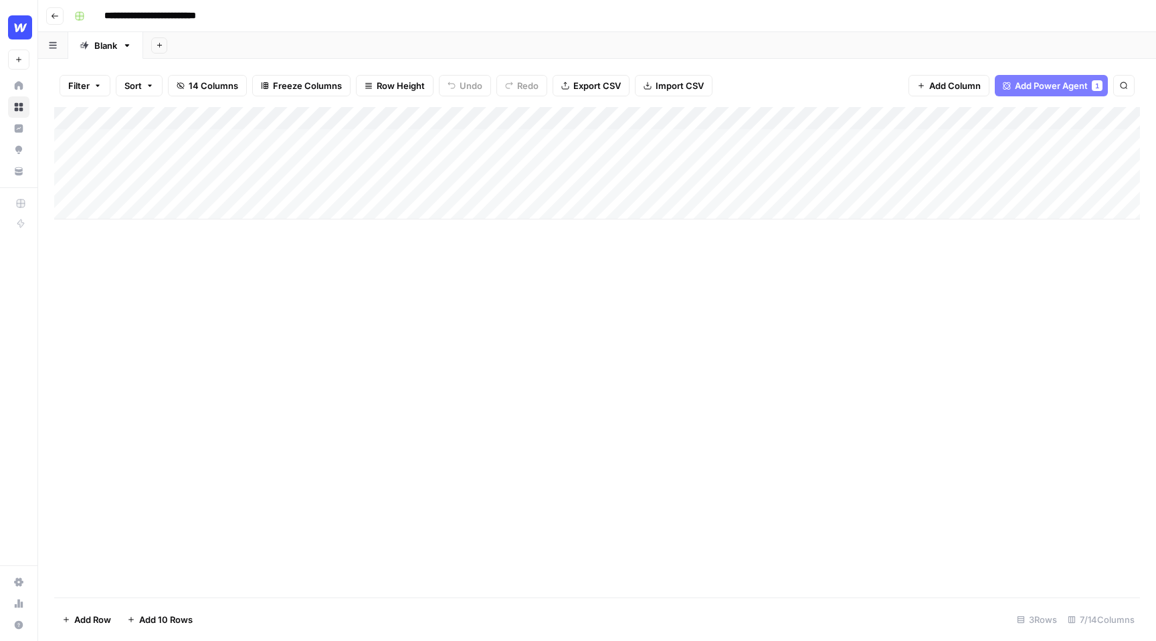
click at [423, 140] on div "Add Column" at bounding box center [597, 163] width 1086 height 112
click at [395, 140] on div "Add Column" at bounding box center [597, 163] width 1086 height 112
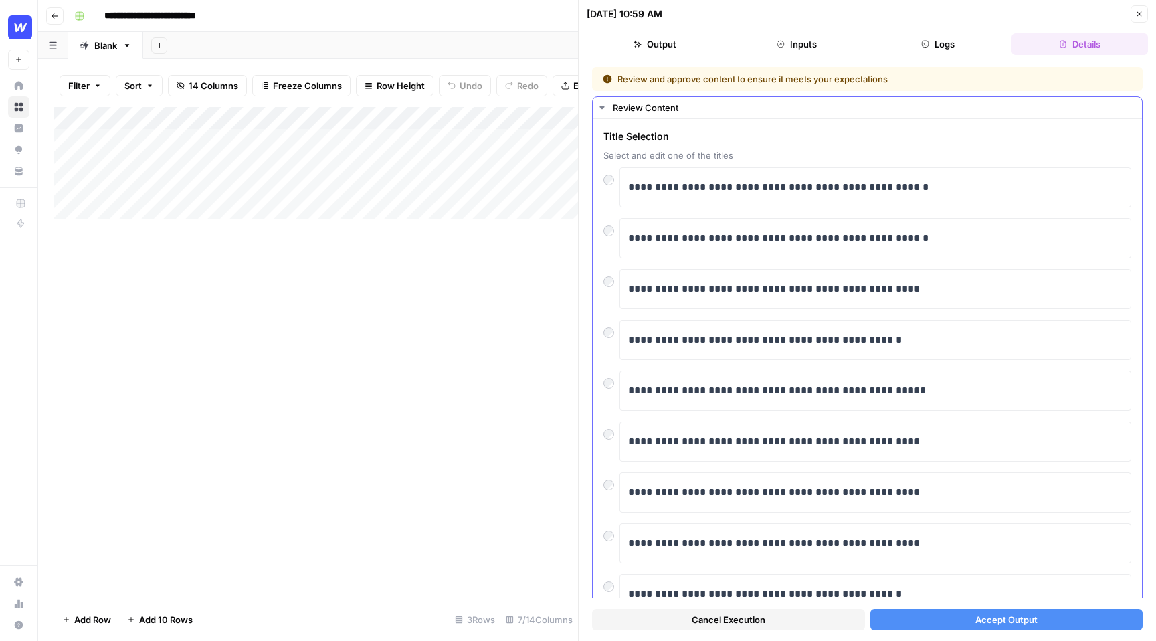
scroll to position [107, 0]
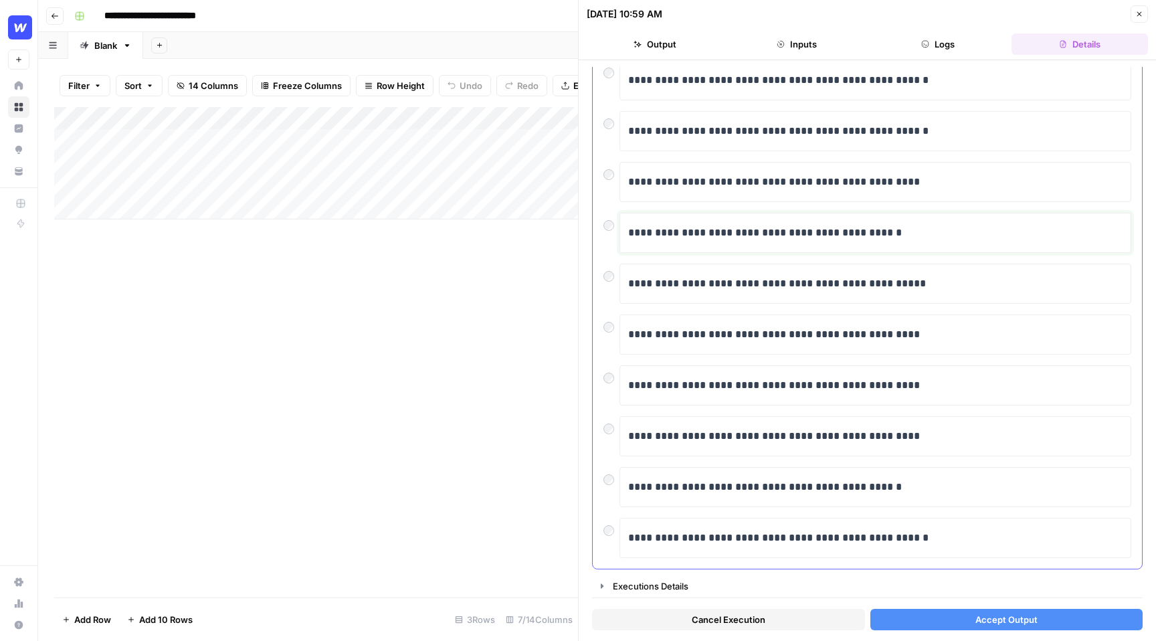
click at [938, 234] on p "**********" at bounding box center [875, 232] width 494 height 17
click at [1035, 614] on span "Accept Output" at bounding box center [1006, 619] width 62 height 13
